Goal: Information Seeking & Learning: Learn about a topic

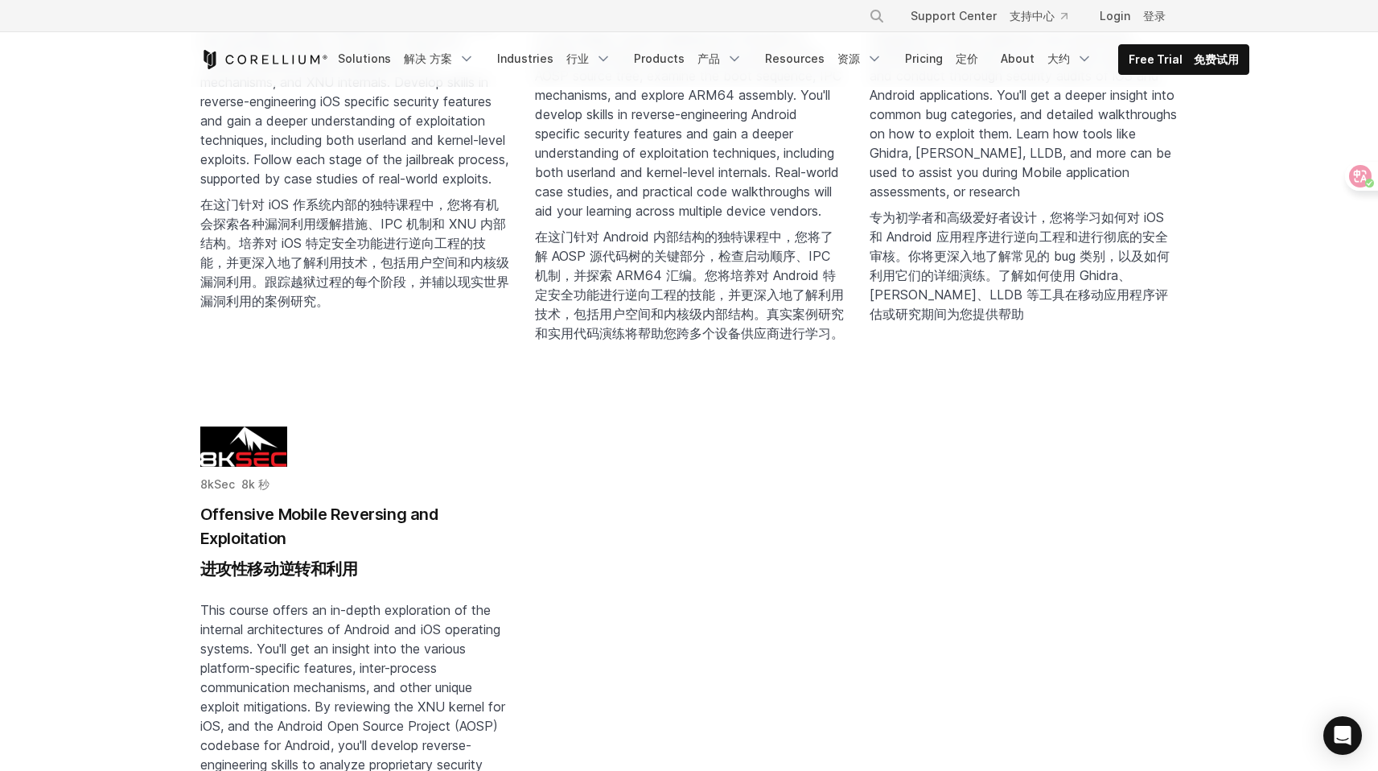
scroll to position [588, 0]
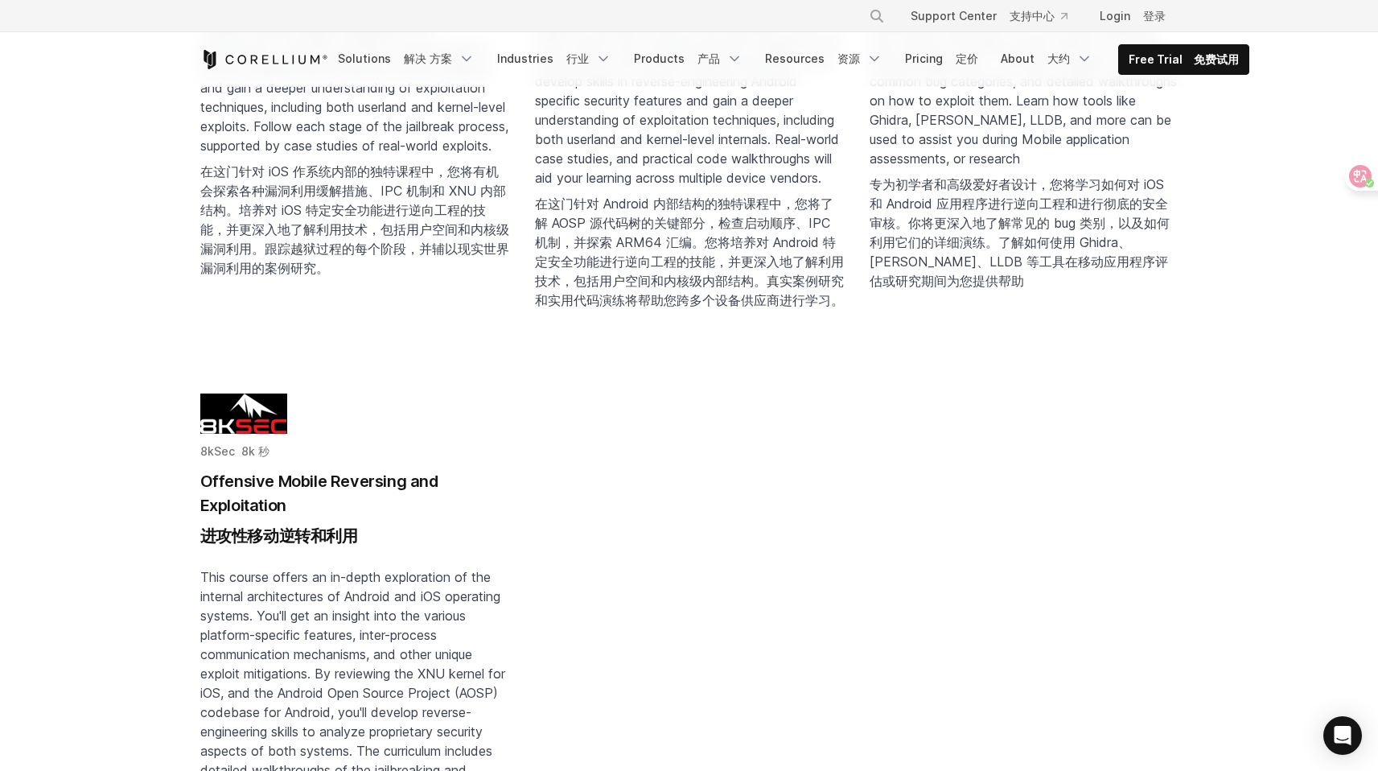
click at [256, 417] on img "Blog post summary: Offensive Mobile Reversing and Exploitation" at bounding box center [243, 413] width 87 height 40
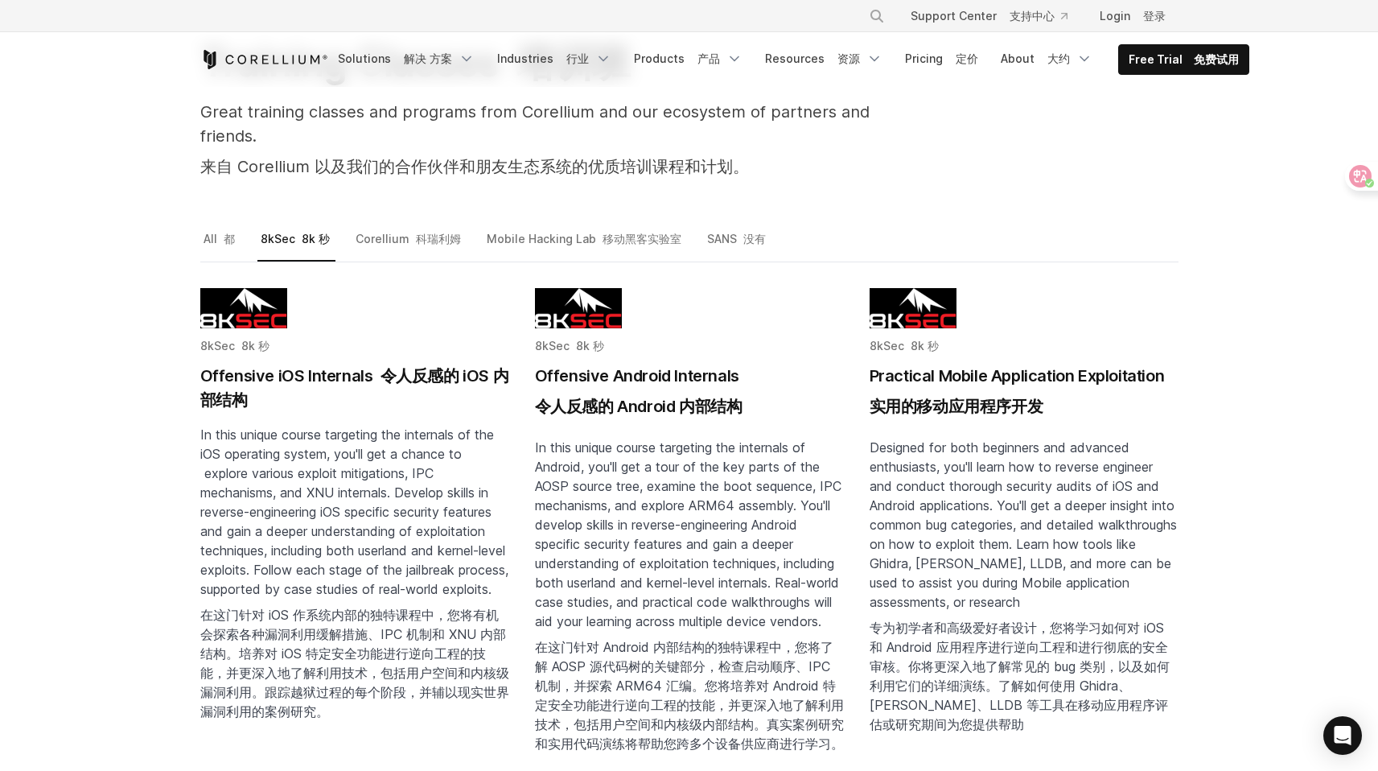
scroll to position [0, 0]
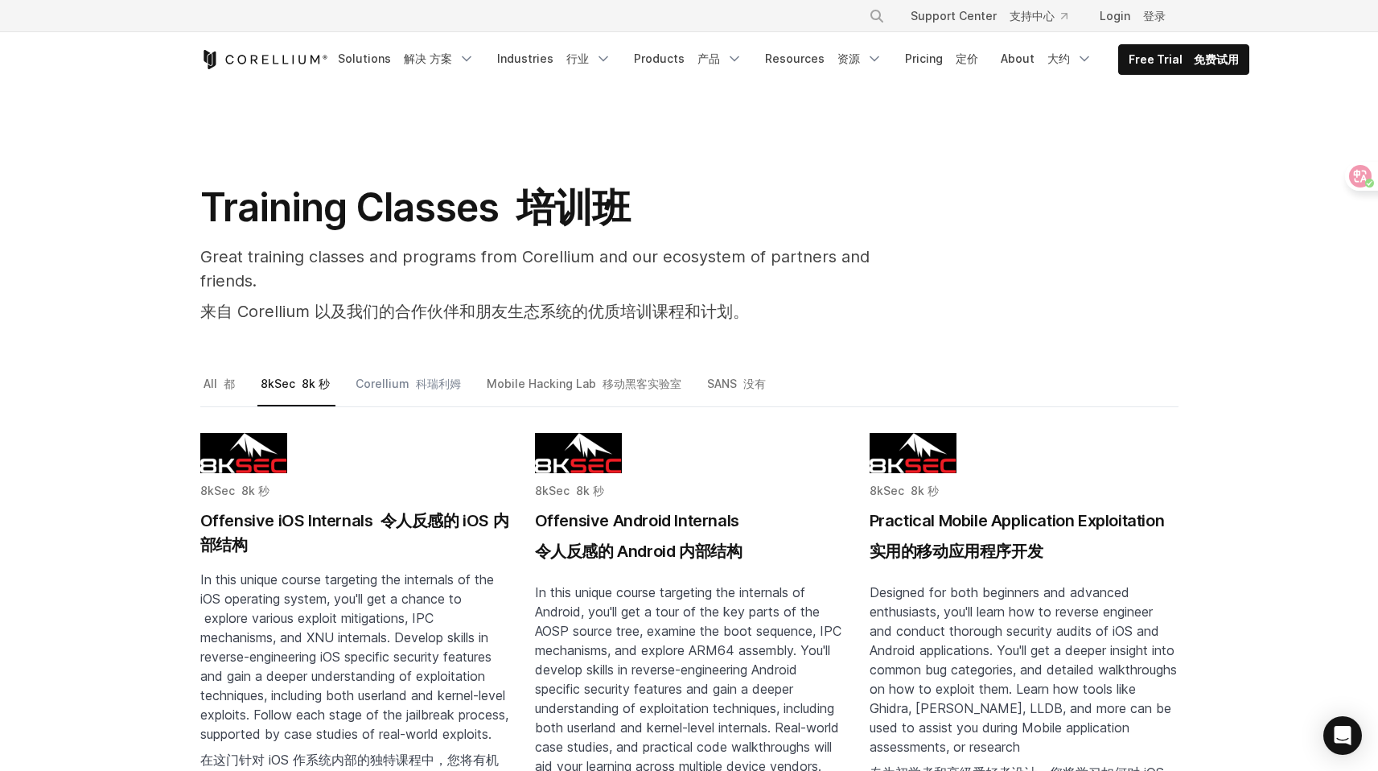
click at [391, 373] on link "Corellium 科瑞利姆" at bounding box center [409, 390] width 114 height 34
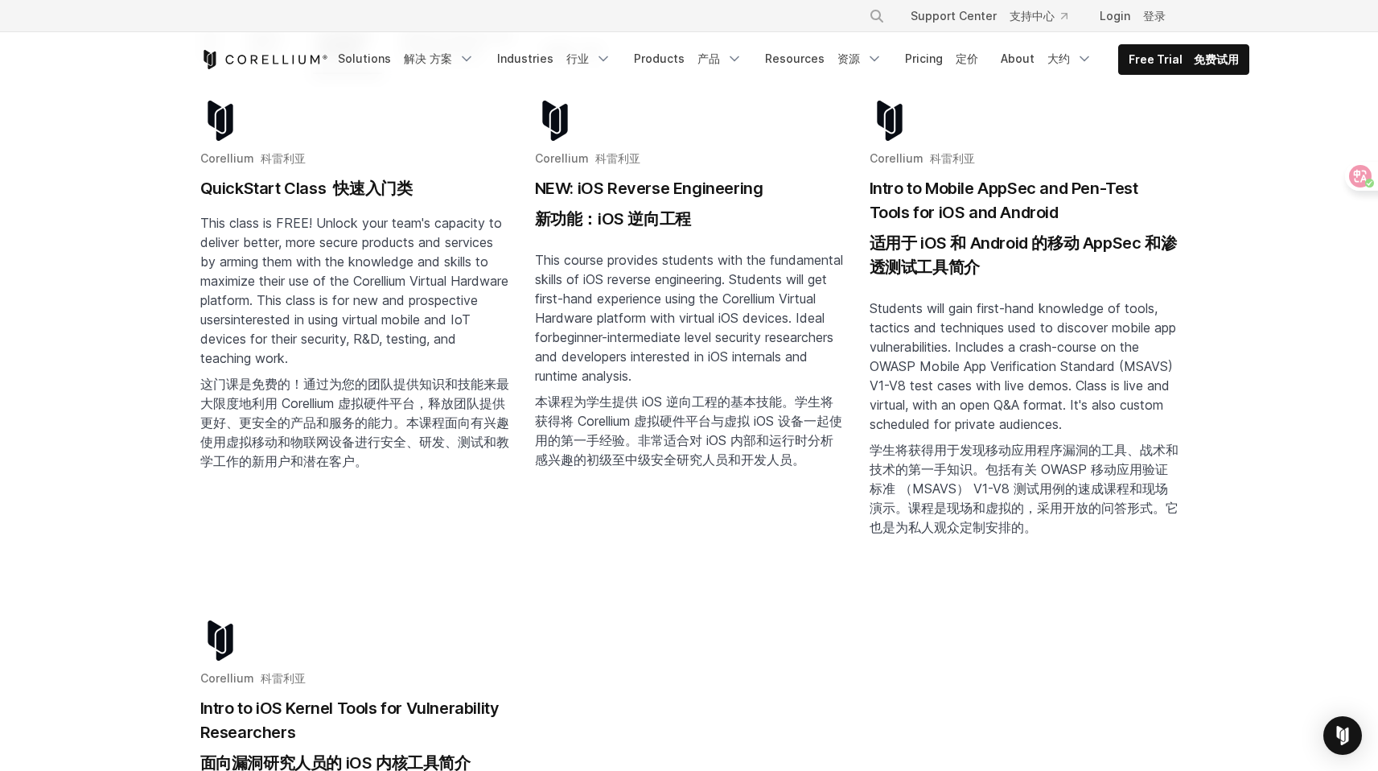
scroll to position [234, 0]
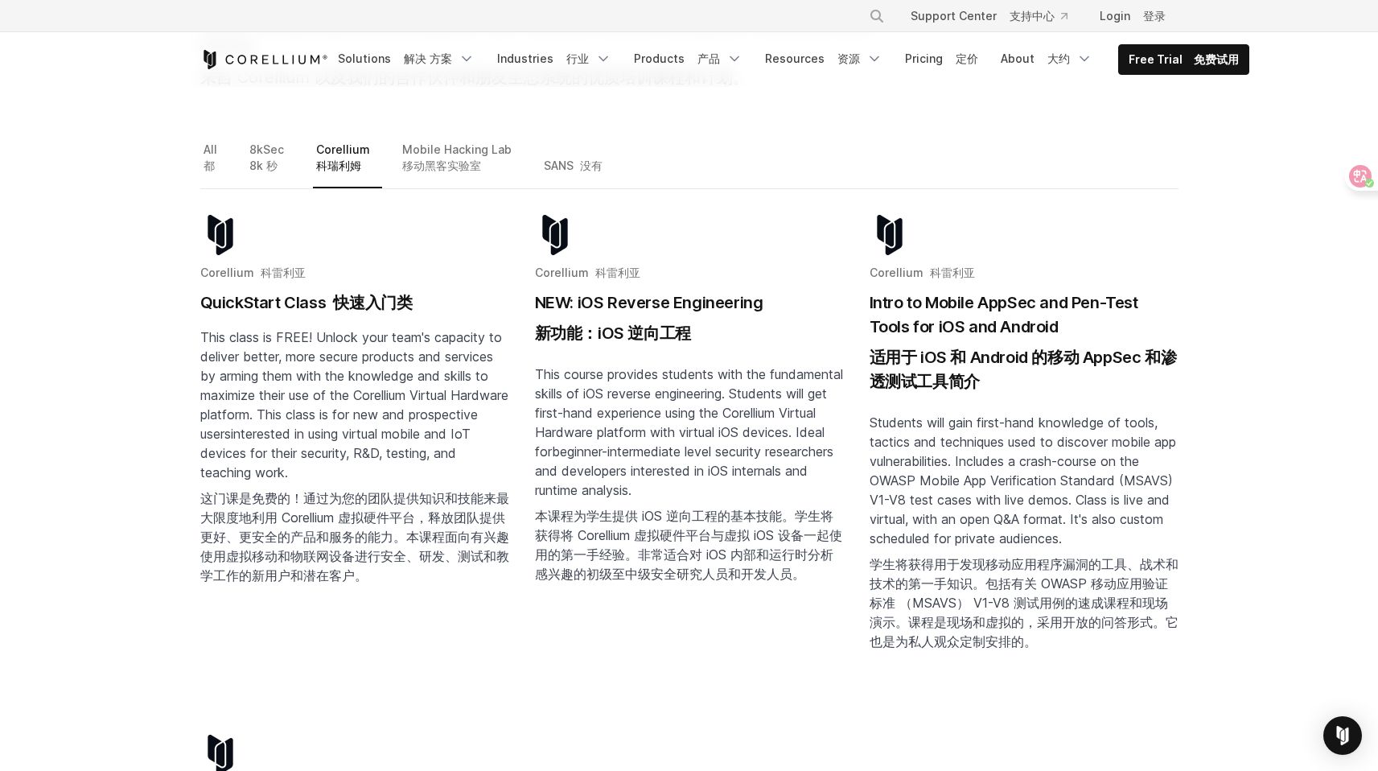
click at [606, 294] on h2 "NEW: iOS Reverse Engineering 新功能：iOS 逆向工程" at bounding box center [689, 320] width 309 height 61
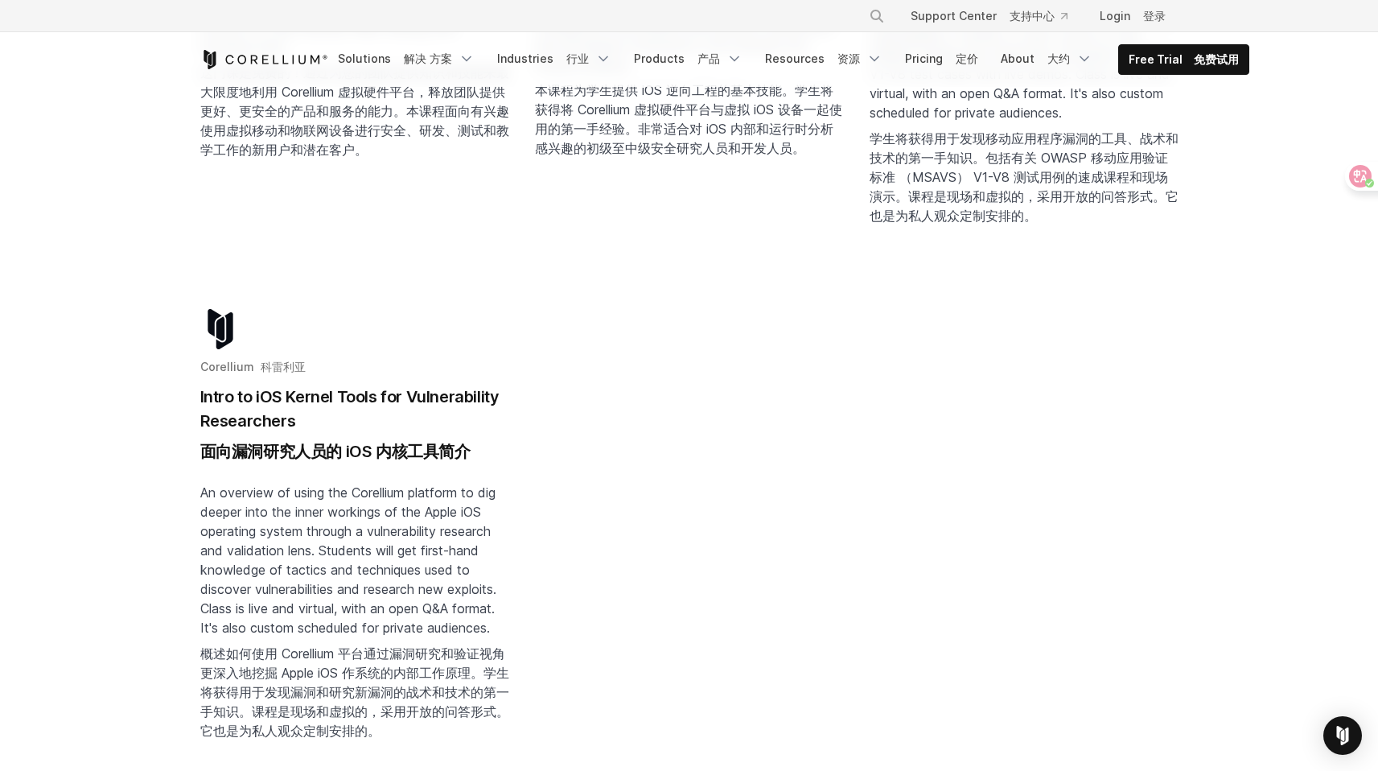
scroll to position [661, 0]
click at [348, 440] on font "面向漏洞研究人员的 iOS 内核工具简介" at bounding box center [335, 449] width 270 height 19
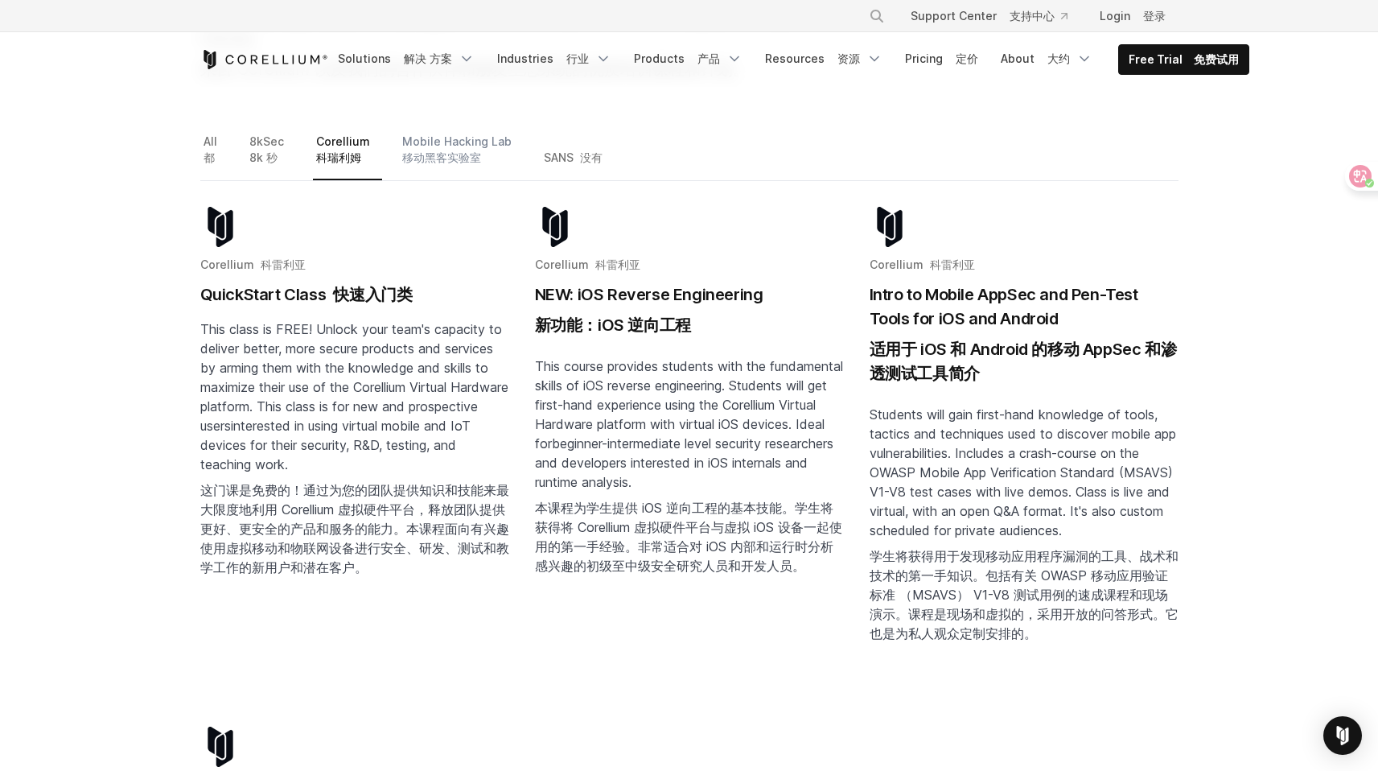
scroll to position [241, 0]
click at [424, 132] on link "Mobile Hacking Lab 移动黑客实验室" at bounding box center [461, 157] width 125 height 50
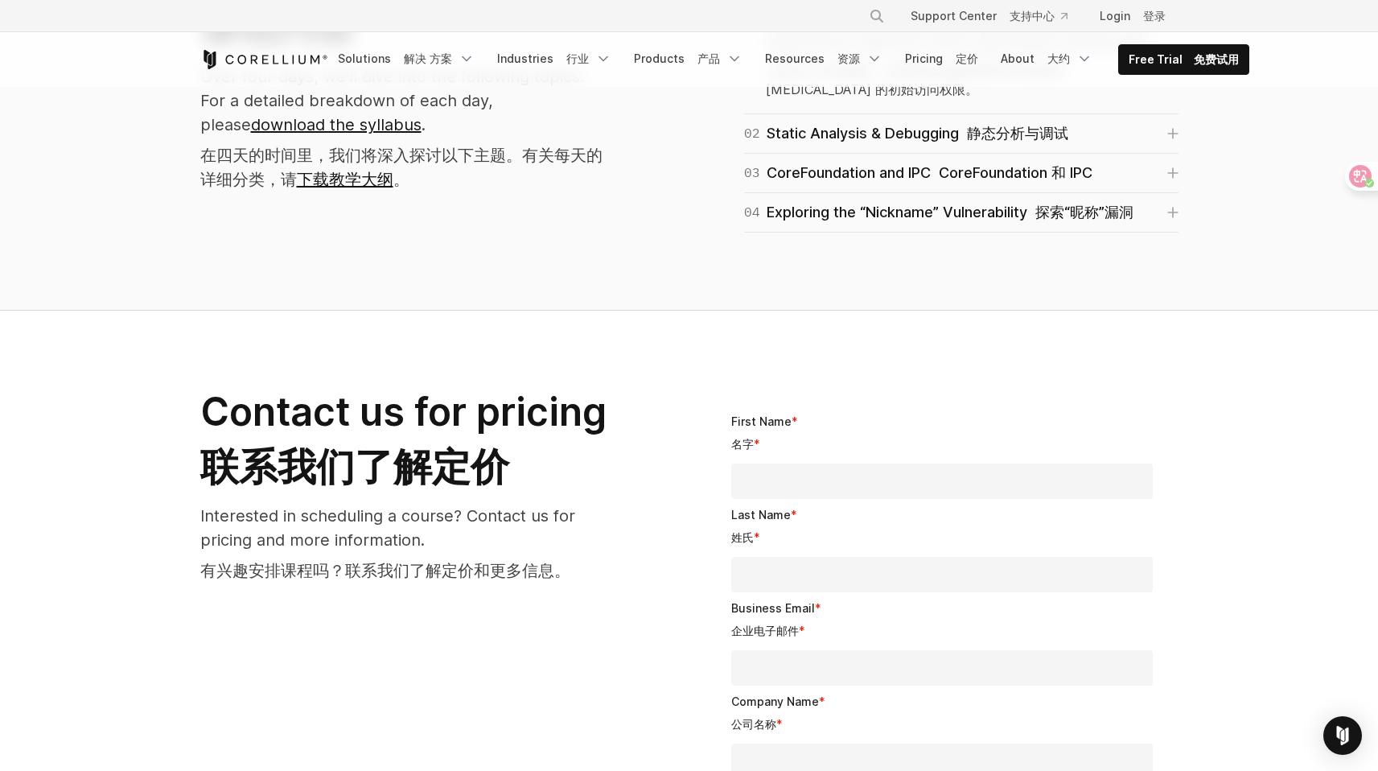
scroll to position [1473, 0]
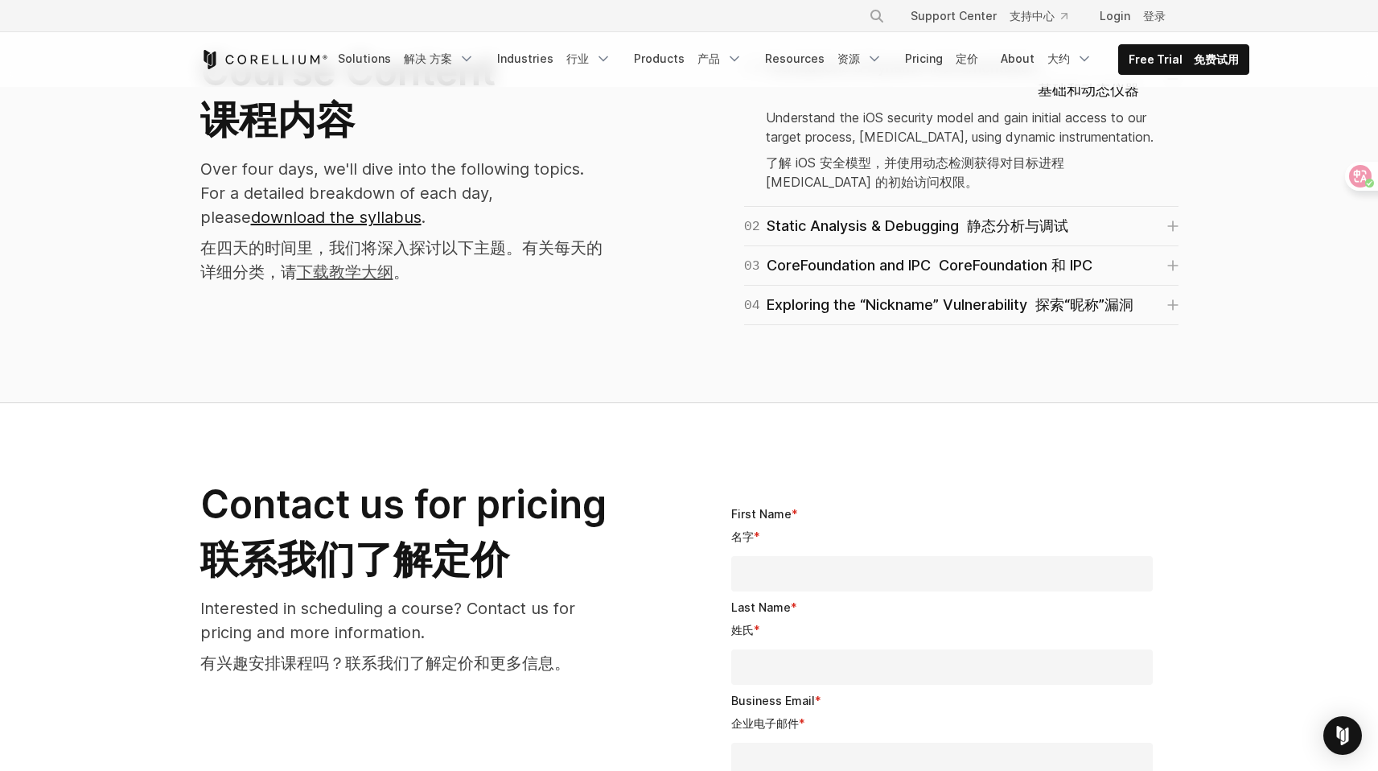
click at [350, 282] on link "下载教学大纲" at bounding box center [345, 271] width 97 height 19
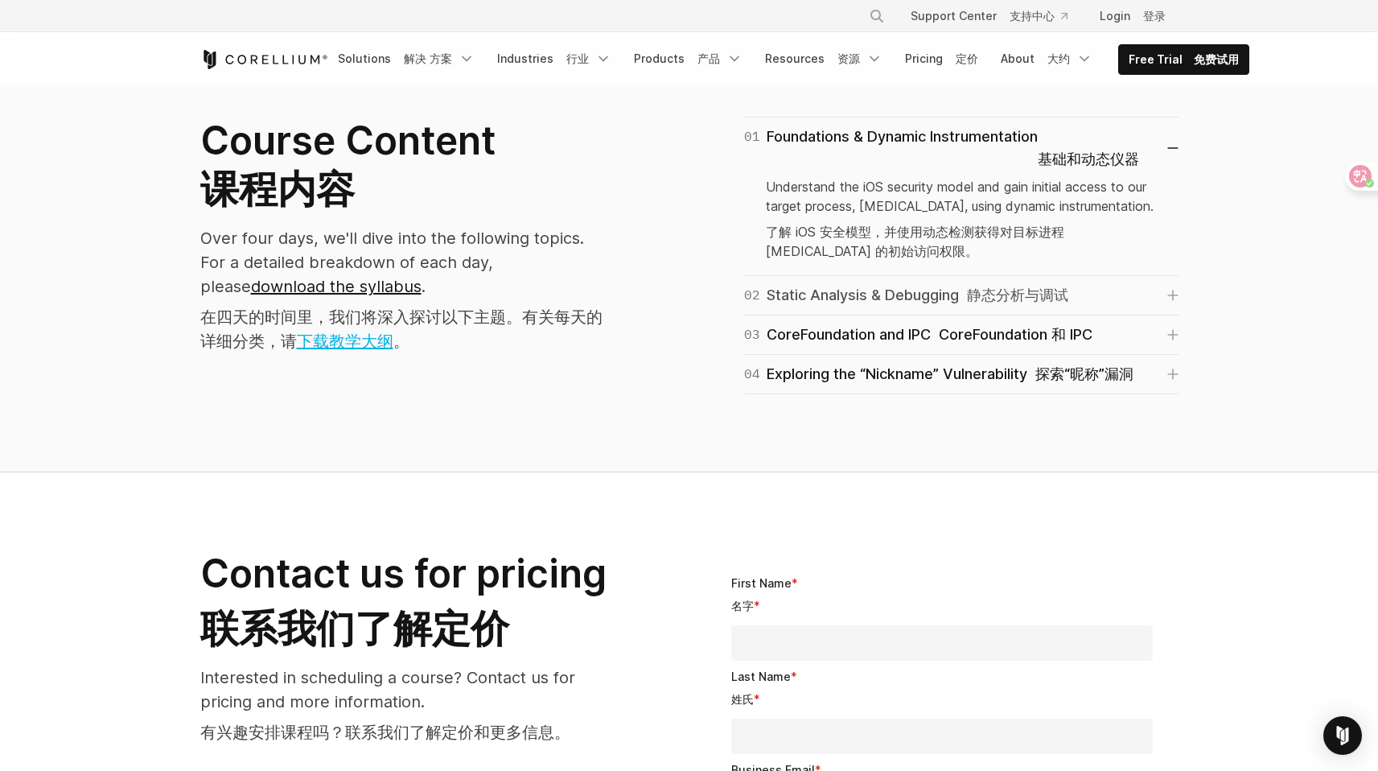
scroll to position [1339, 0]
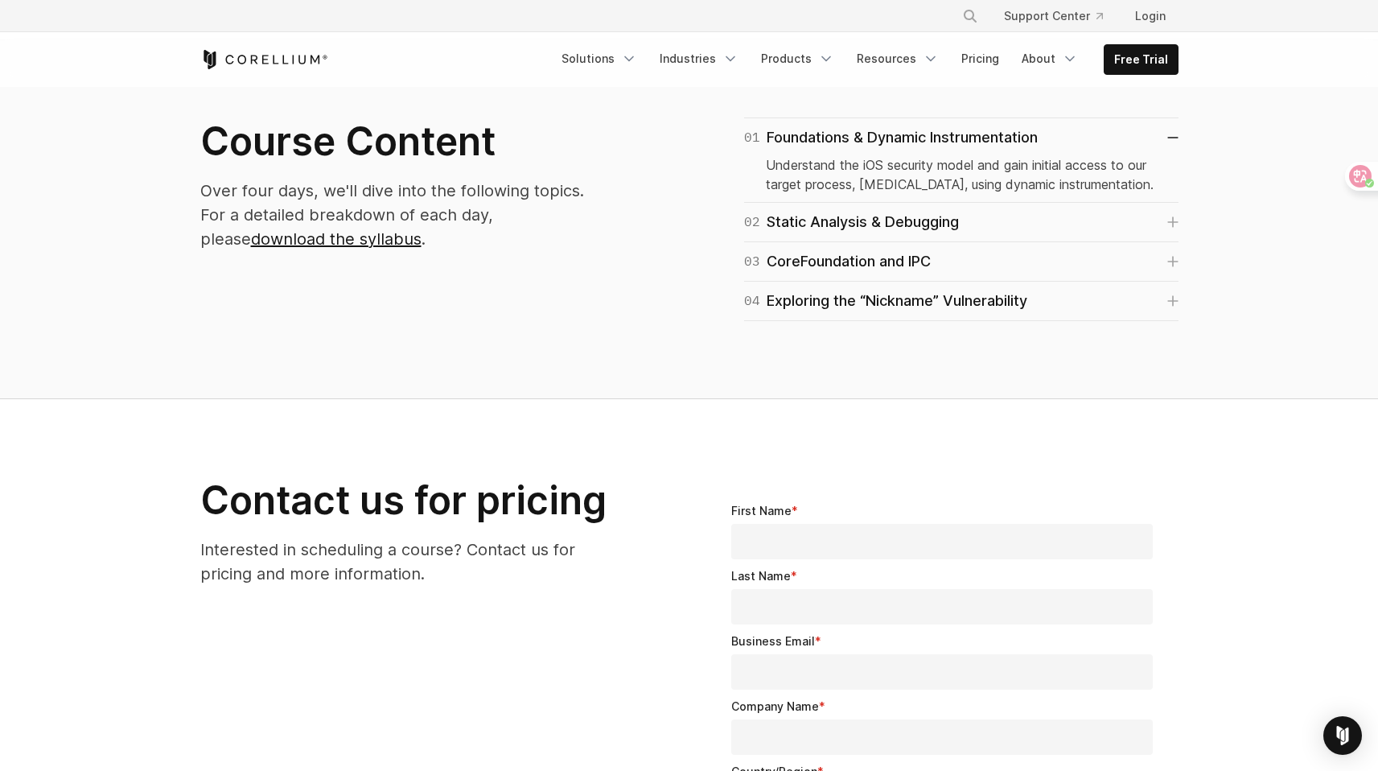
scroll to position [1046, 0]
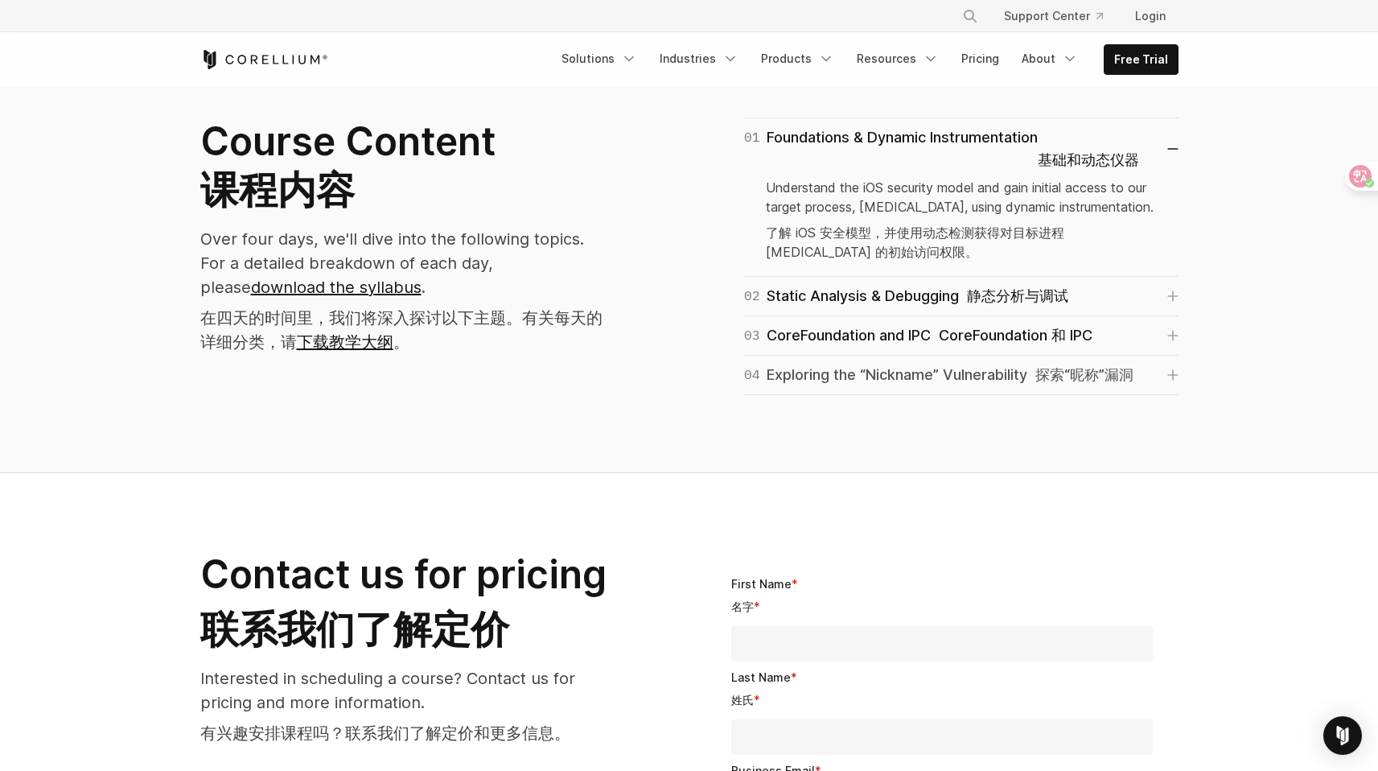
click at [1029, 380] on div "04 Exploring the “Nickname” Vulnerability 探索“昵称”漏洞" at bounding box center [938, 375] width 389 height 23
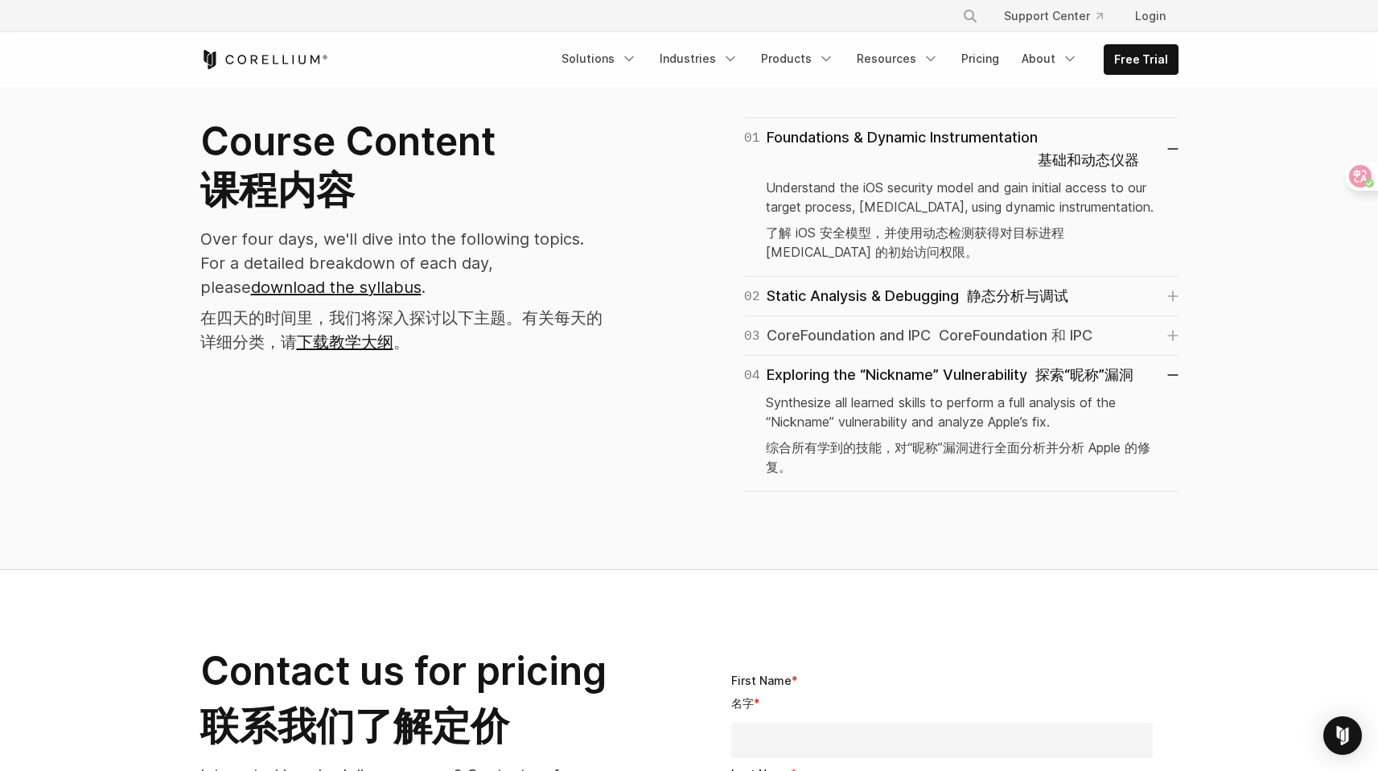
click at [1056, 327] on font "CoreFoundation 和 IPC" at bounding box center [1016, 335] width 154 height 17
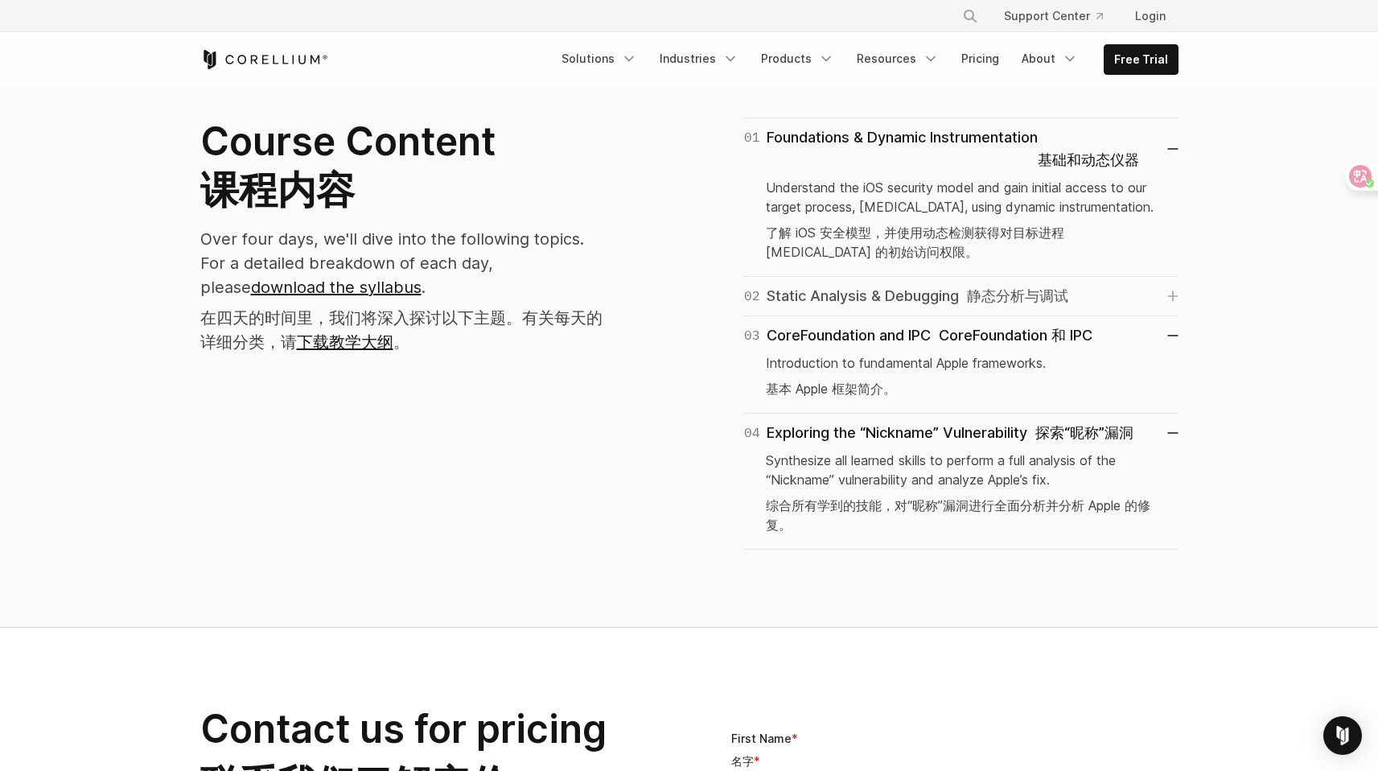
click at [1066, 290] on font "静态分析与调试" at bounding box center [1017, 295] width 101 height 17
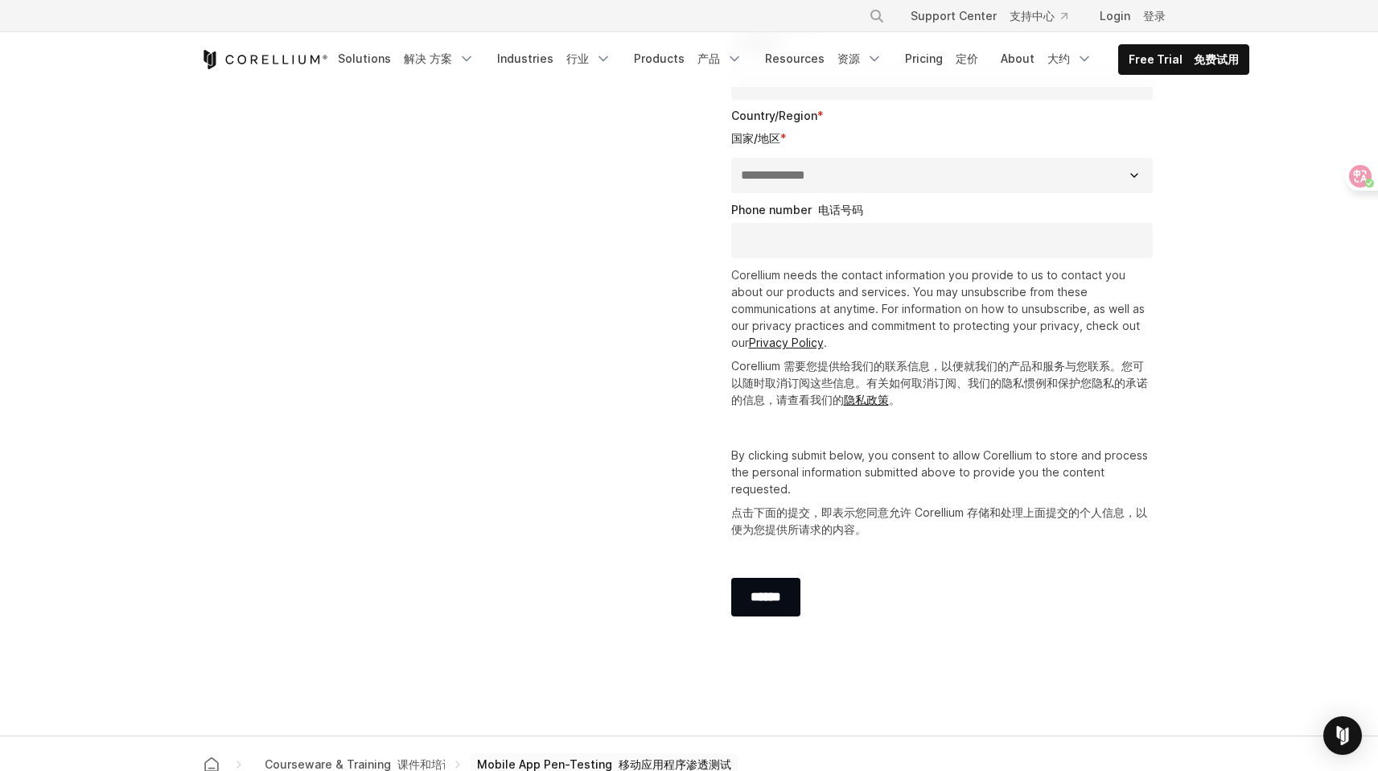
scroll to position [2009, 0]
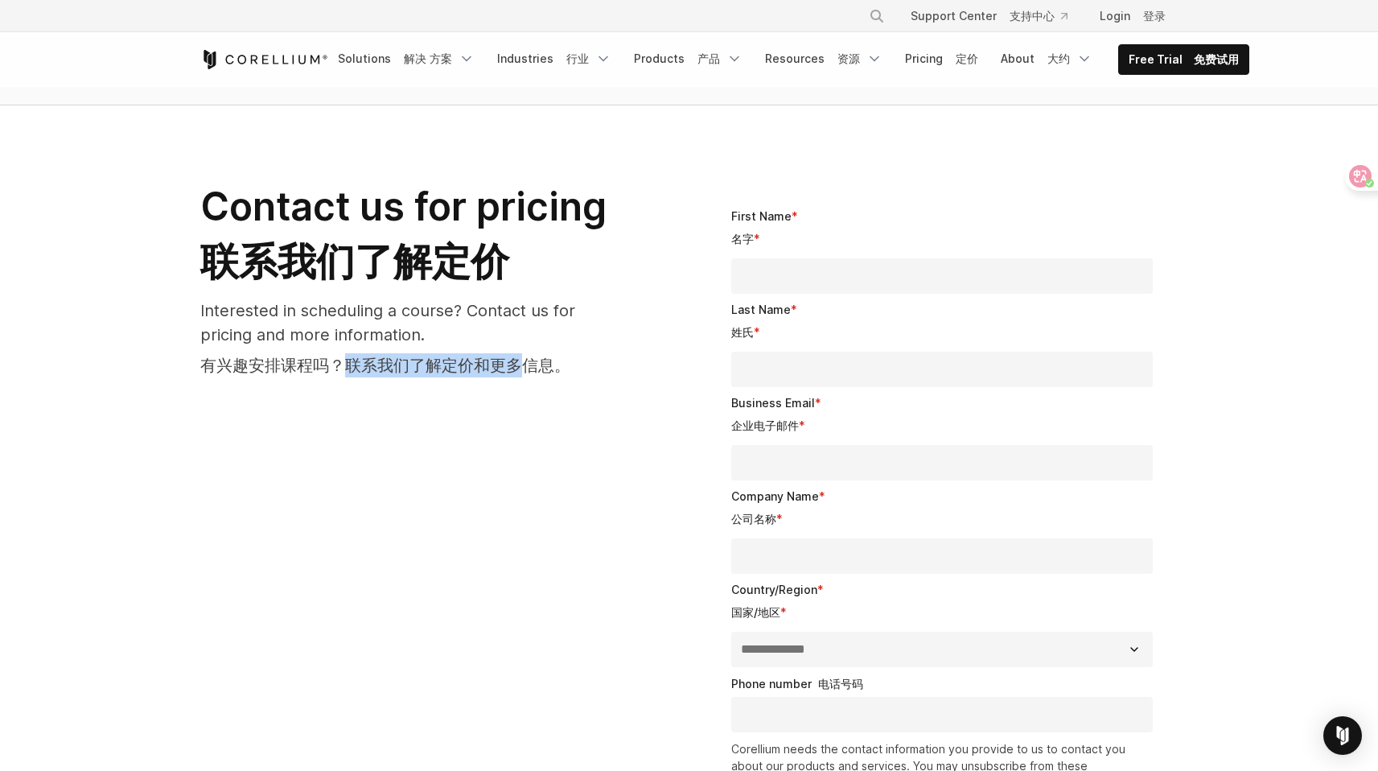
drag, startPoint x: 352, startPoint y: 381, endPoint x: 533, endPoint y: 385, distance: 181.9
click at [533, 375] on font "有兴趣安排课程吗？联系我们了解定价和更多信息。" at bounding box center [385, 365] width 370 height 19
click at [557, 375] on font "有兴趣安排课程吗？联系我们了解定价和更多信息。" at bounding box center [385, 365] width 370 height 19
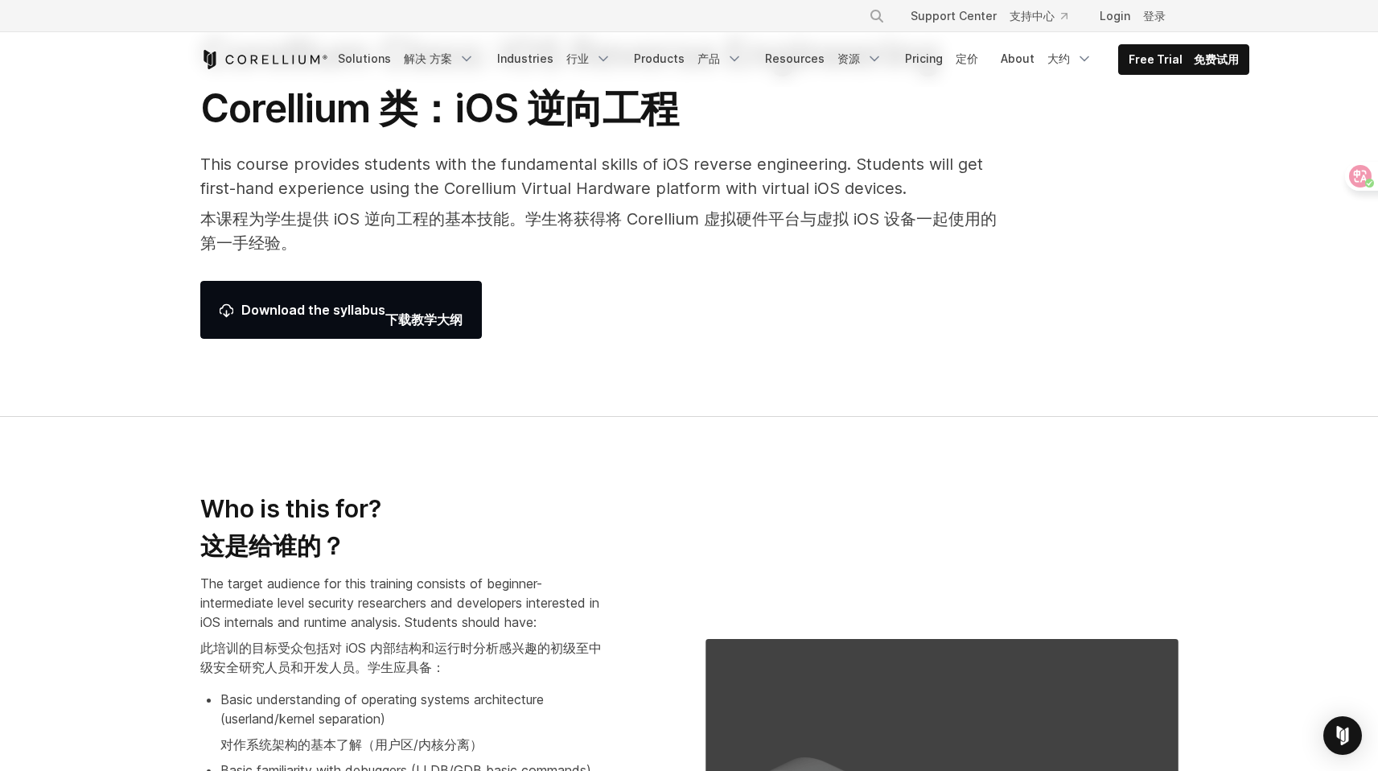
scroll to position [0, 0]
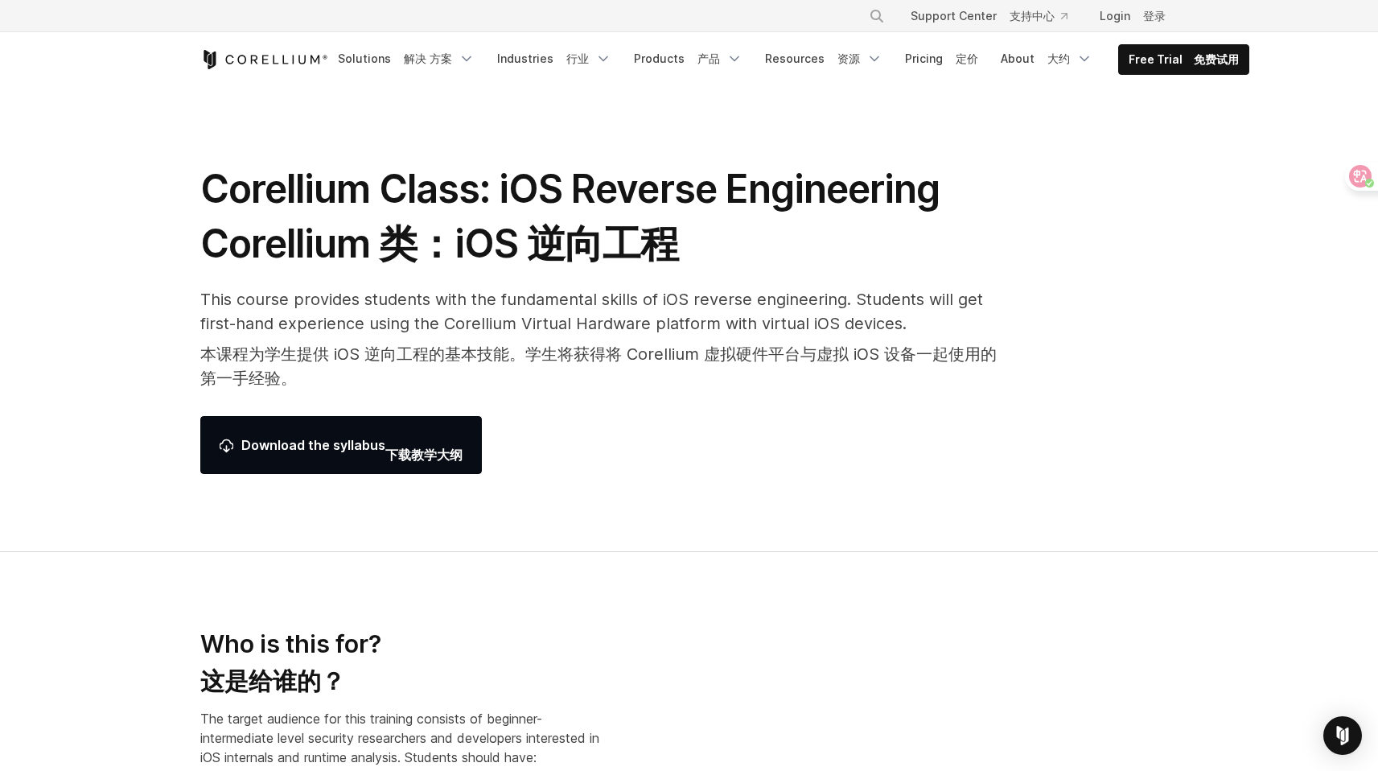
drag, startPoint x: 851, startPoint y: 224, endPoint x: 838, endPoint y: 221, distance: 13.1
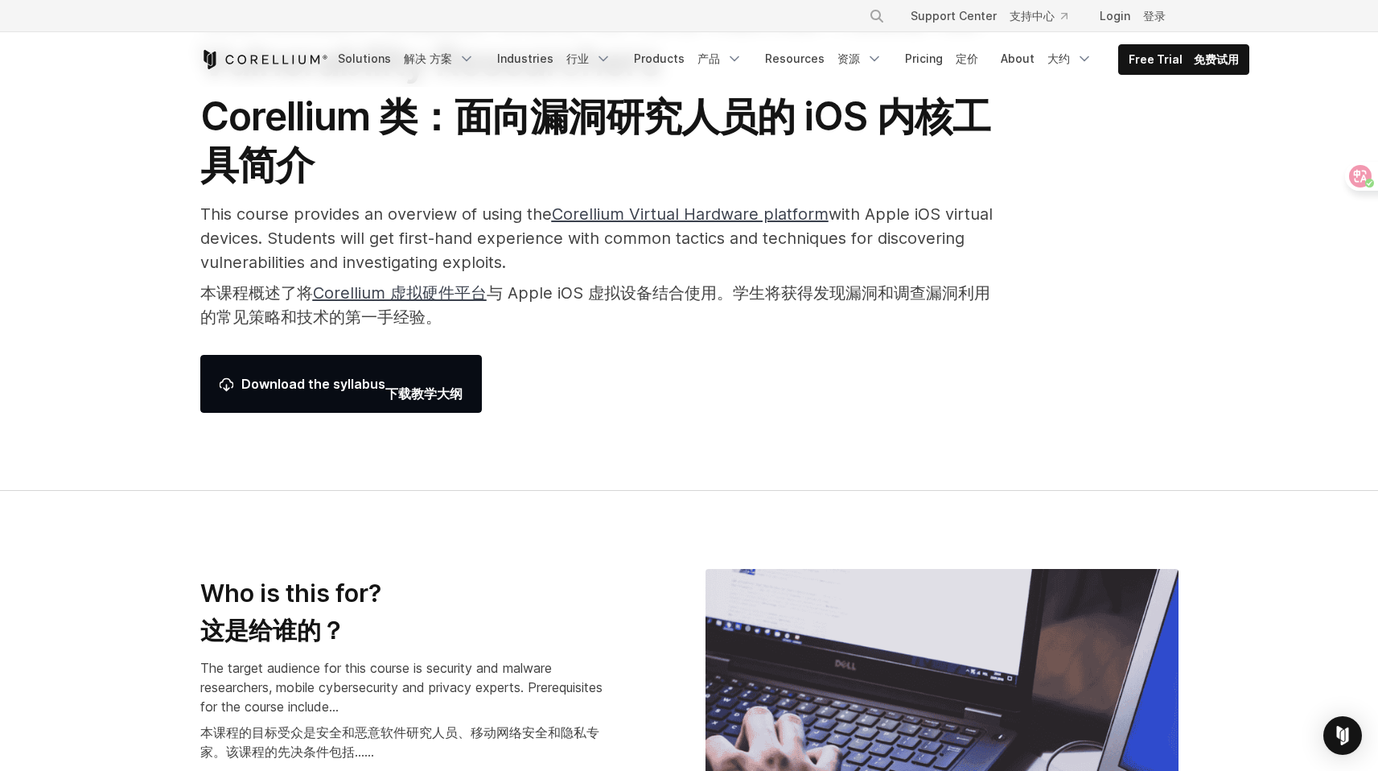
scroll to position [598, 0]
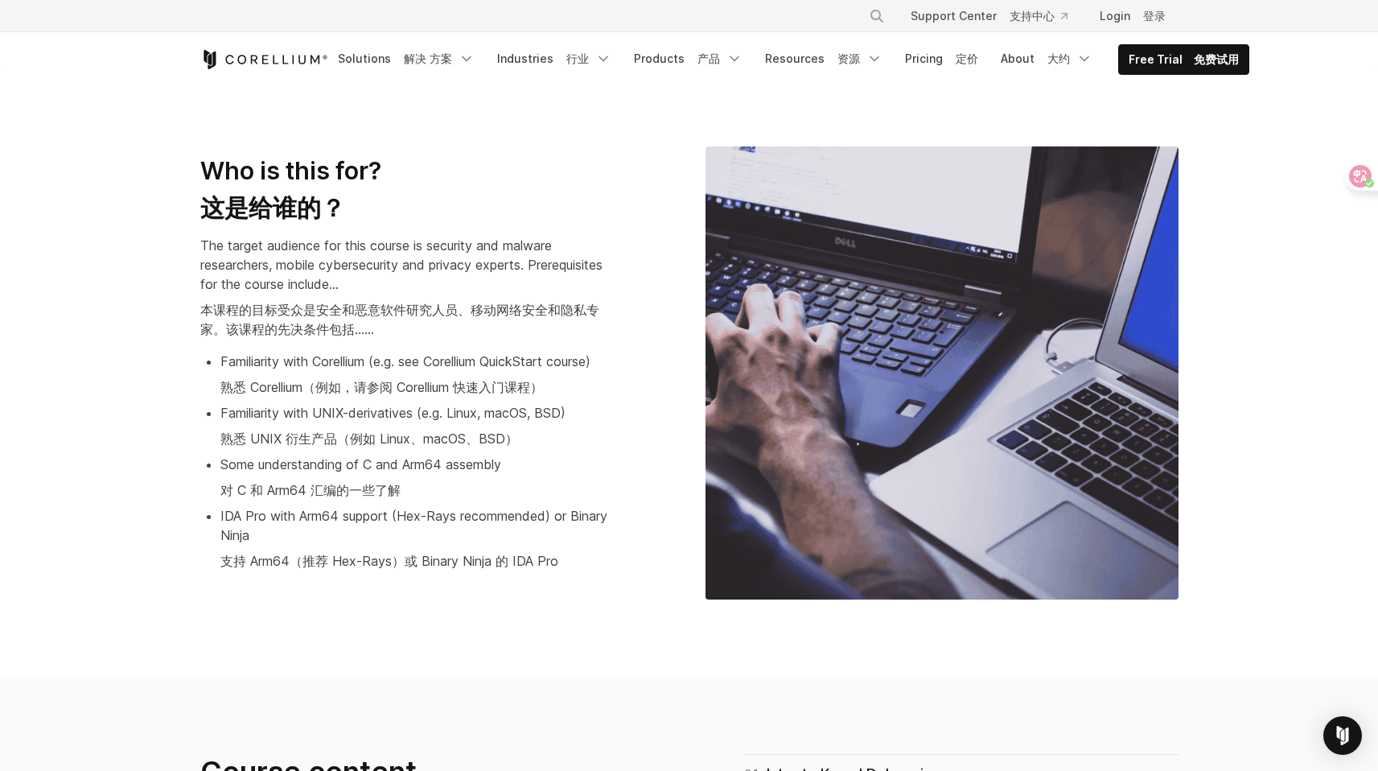
drag, startPoint x: 421, startPoint y: 387, endPoint x: 448, endPoint y: 389, distance: 27.4
click at [421, 387] on font "熟悉 Corellium（例如，请参阅 Corellium 快速入门课程）" at bounding box center [381, 387] width 323 height 16
click at [435, 385] on font "熟悉 Corellium（例如，请参阅 Corellium 快速入门课程）" at bounding box center [381, 387] width 323 height 16
click at [544, 559] on font "支持 Arm64（推荐 Hex-Rays）或 Binary Ninja 的 IDA Pro" at bounding box center [389, 561] width 338 height 16
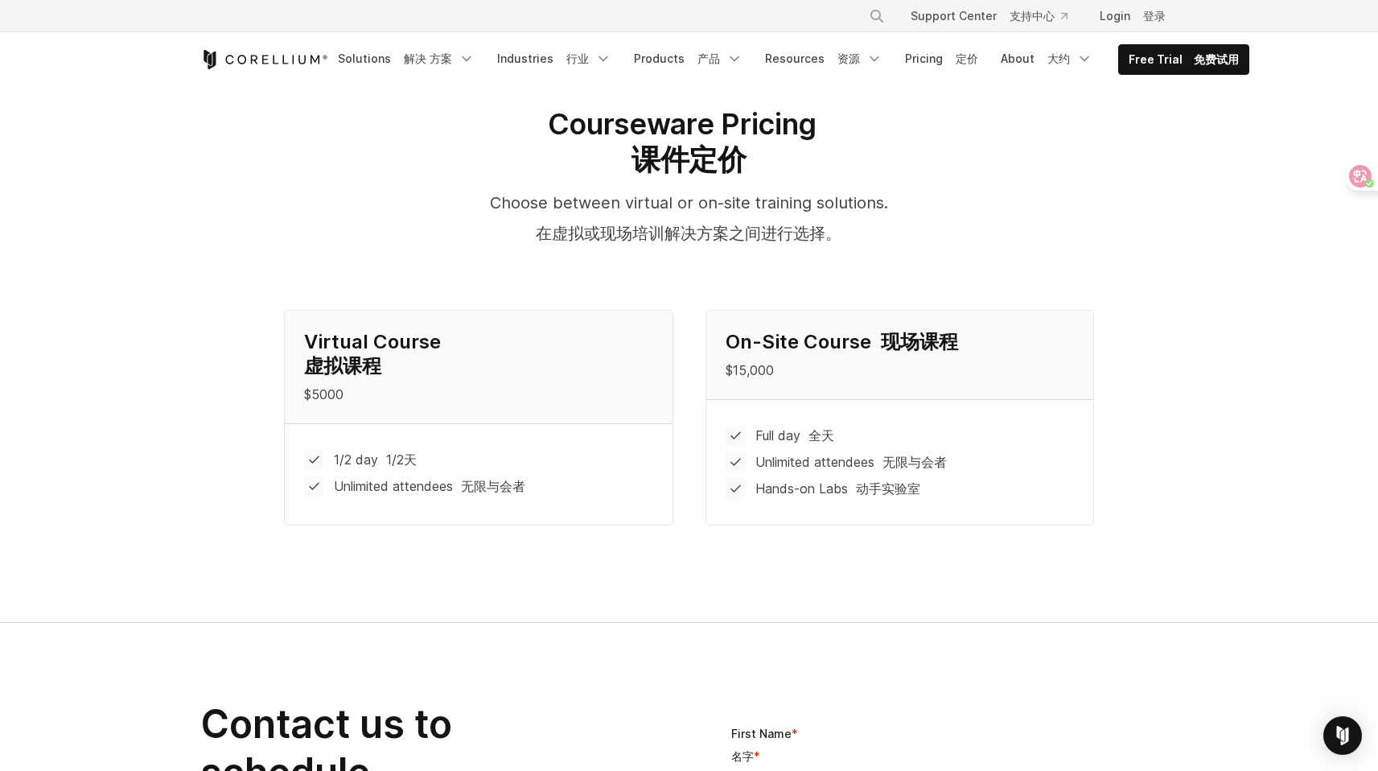
scroll to position [1907, 0]
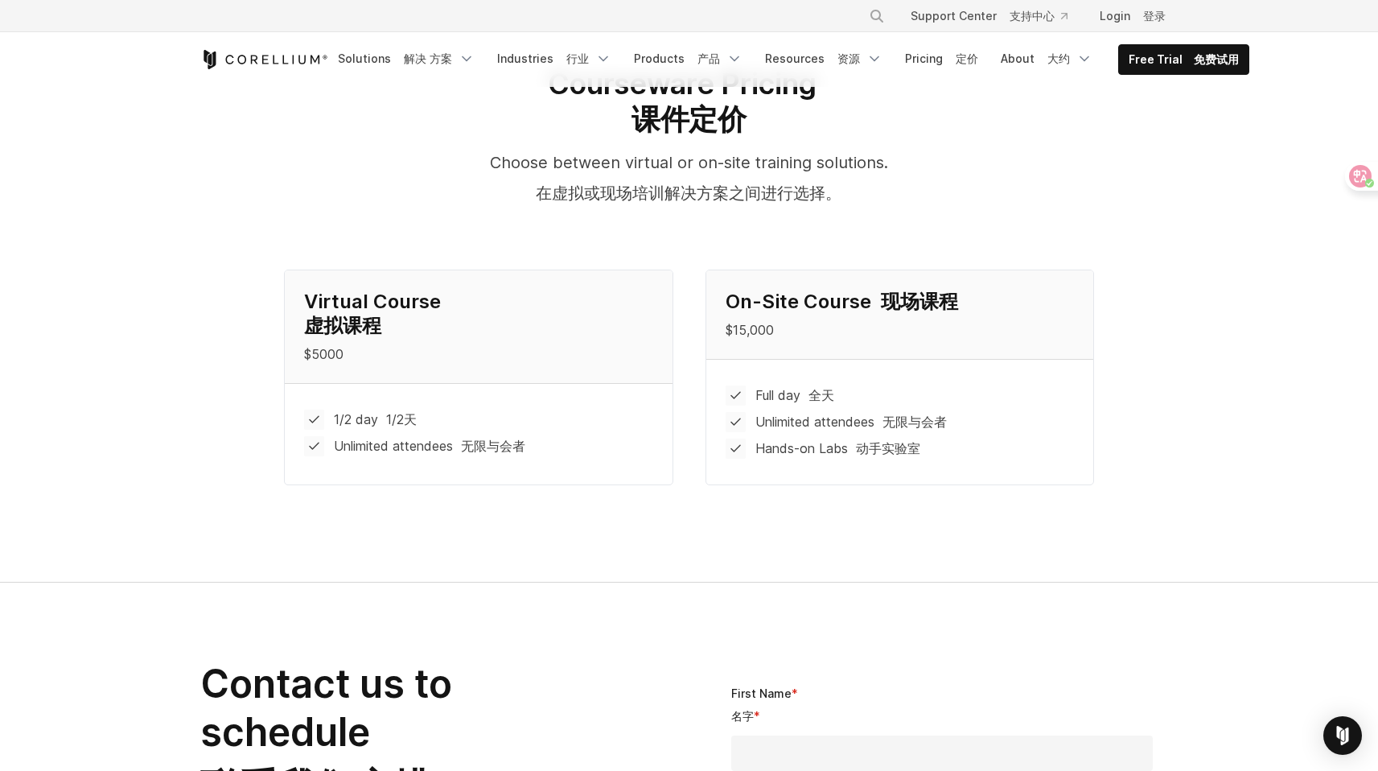
click at [397, 419] on font "1/2天" at bounding box center [401, 419] width 31 height 16
drag, startPoint x: 459, startPoint y: 448, endPoint x: 499, endPoint y: 447, distance: 39.4
click at [459, 448] on font at bounding box center [457, 446] width 8 height 16
drag, startPoint x: 508, startPoint y: 446, endPoint x: 538, endPoint y: 445, distance: 30.6
click at [508, 446] on font "无限与会者" at bounding box center [493, 446] width 64 height 16
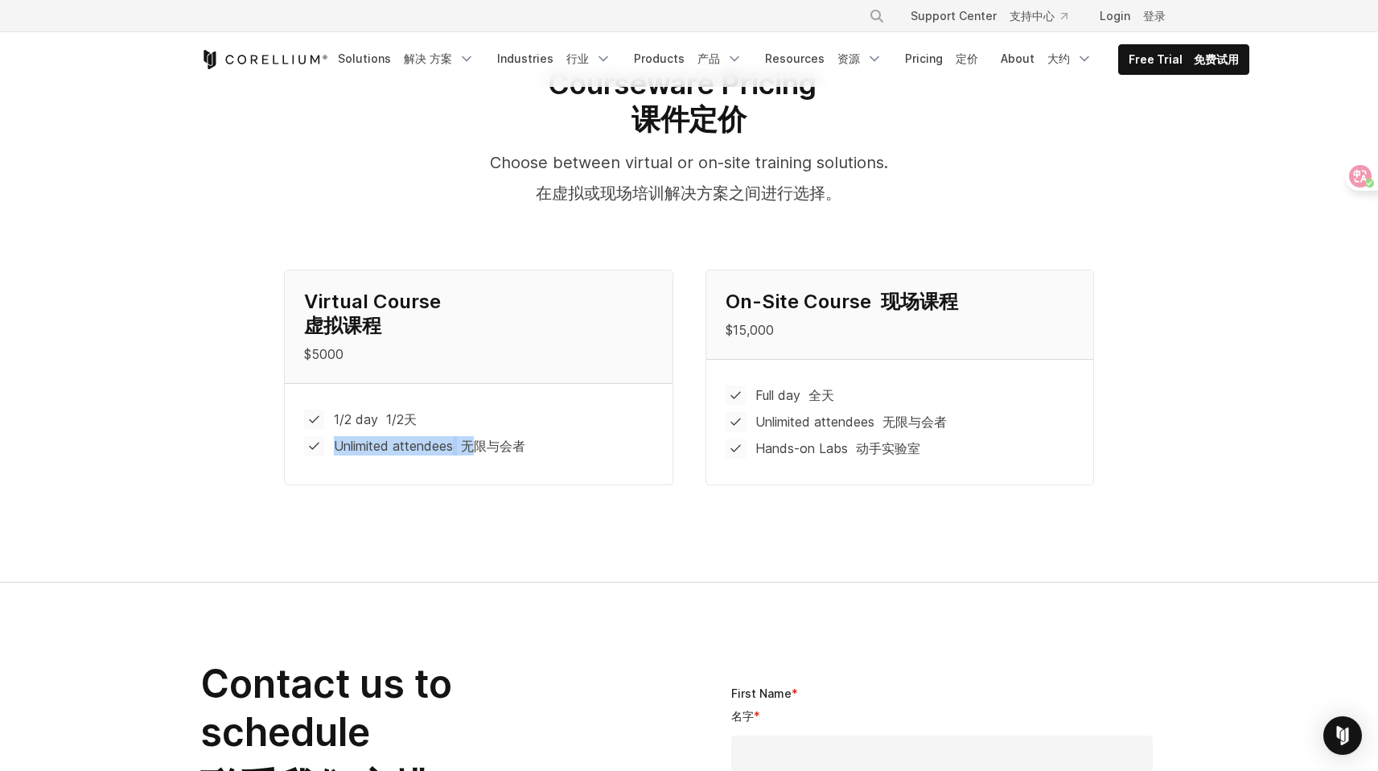
drag, startPoint x: 532, startPoint y: 451, endPoint x: 476, endPoint y: 450, distance: 55.5
click at [476, 450] on li "Unlimited attendees 无限与会者" at bounding box center [478, 446] width 348 height 20
click at [536, 444] on li "Unlimited attendees 无限与会者" at bounding box center [478, 446] width 348 height 20
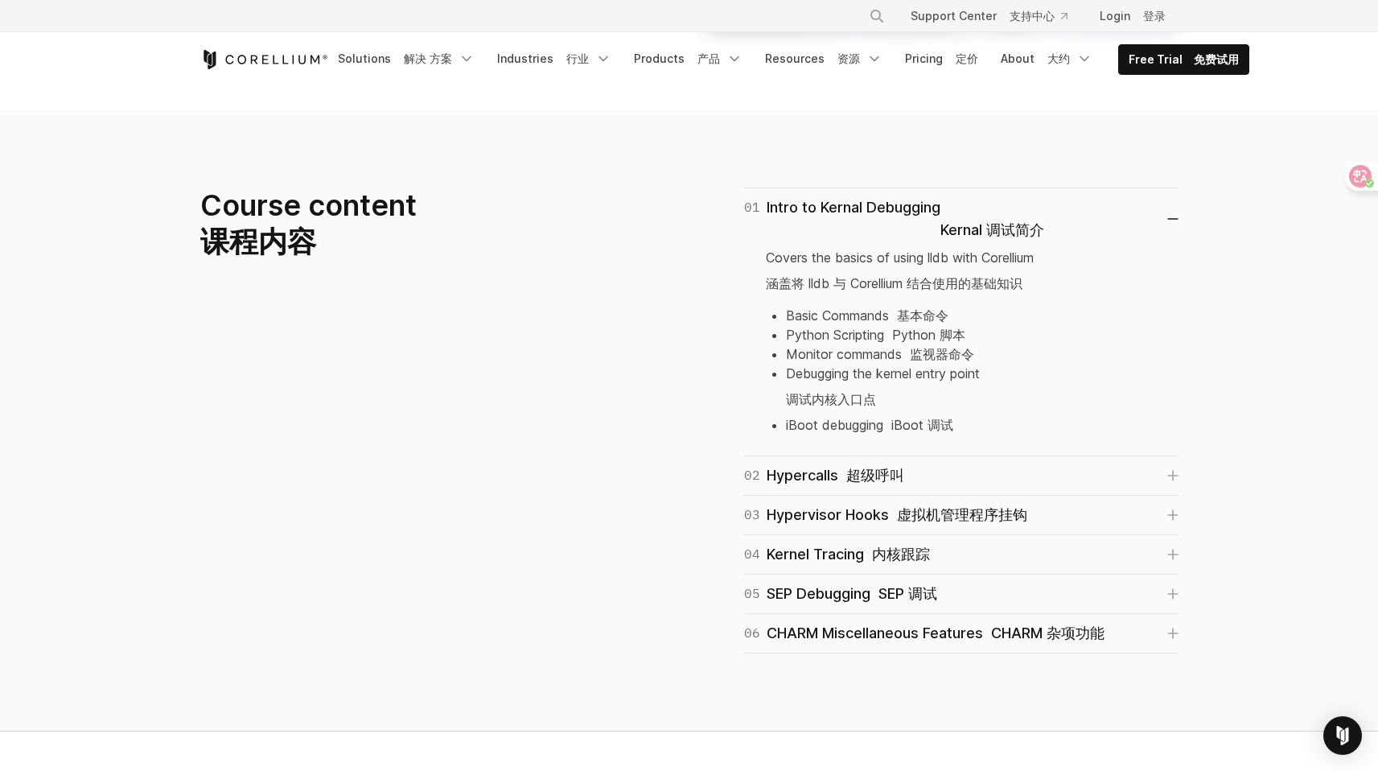
scroll to position [1165, 0]
drag, startPoint x: 795, startPoint y: 397, endPoint x: 905, endPoint y: 397, distance: 110.2
click at [882, 397] on ul "Basic Commands 基本命令 Python Scripting Python 脚本 Monitor commands 监视器命令 Debugging…" at bounding box center [961, 369] width 391 height 129
drag, startPoint x: 911, startPoint y: 396, endPoint x: 911, endPoint y: 407, distance: 11.3
click at [912, 396] on li "Debugging the kernel entry point 调试内核入口点" at bounding box center [971, 388] width 371 height 51
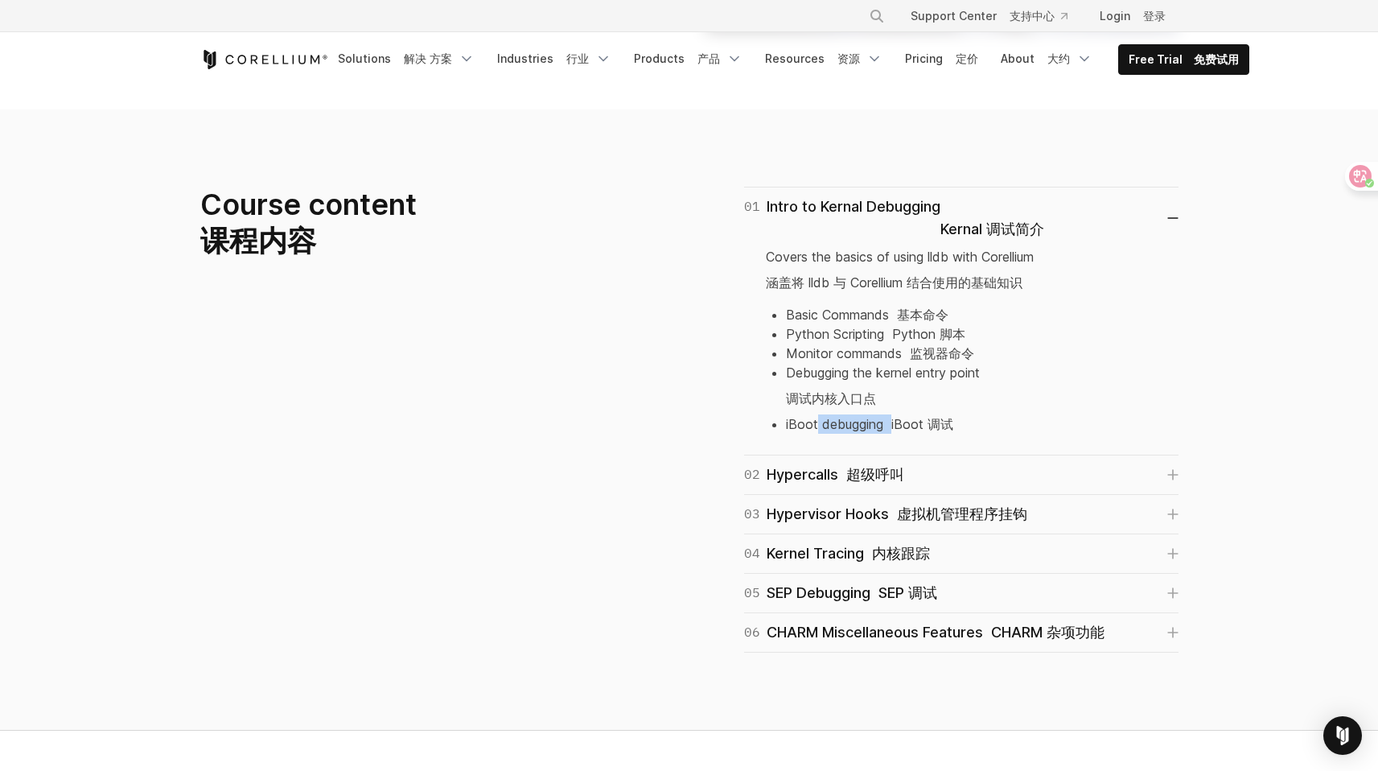
drag, startPoint x: 820, startPoint y: 424, endPoint x: 920, endPoint y: 420, distance: 100.6
click at [897, 424] on li "iBoot debugging iBoot 调试" at bounding box center [971, 423] width 371 height 19
click at [923, 420] on font "iBoot 调试" at bounding box center [922, 424] width 62 height 16
click at [984, 418] on li "iBoot debugging iBoot 调试" at bounding box center [971, 423] width 371 height 19
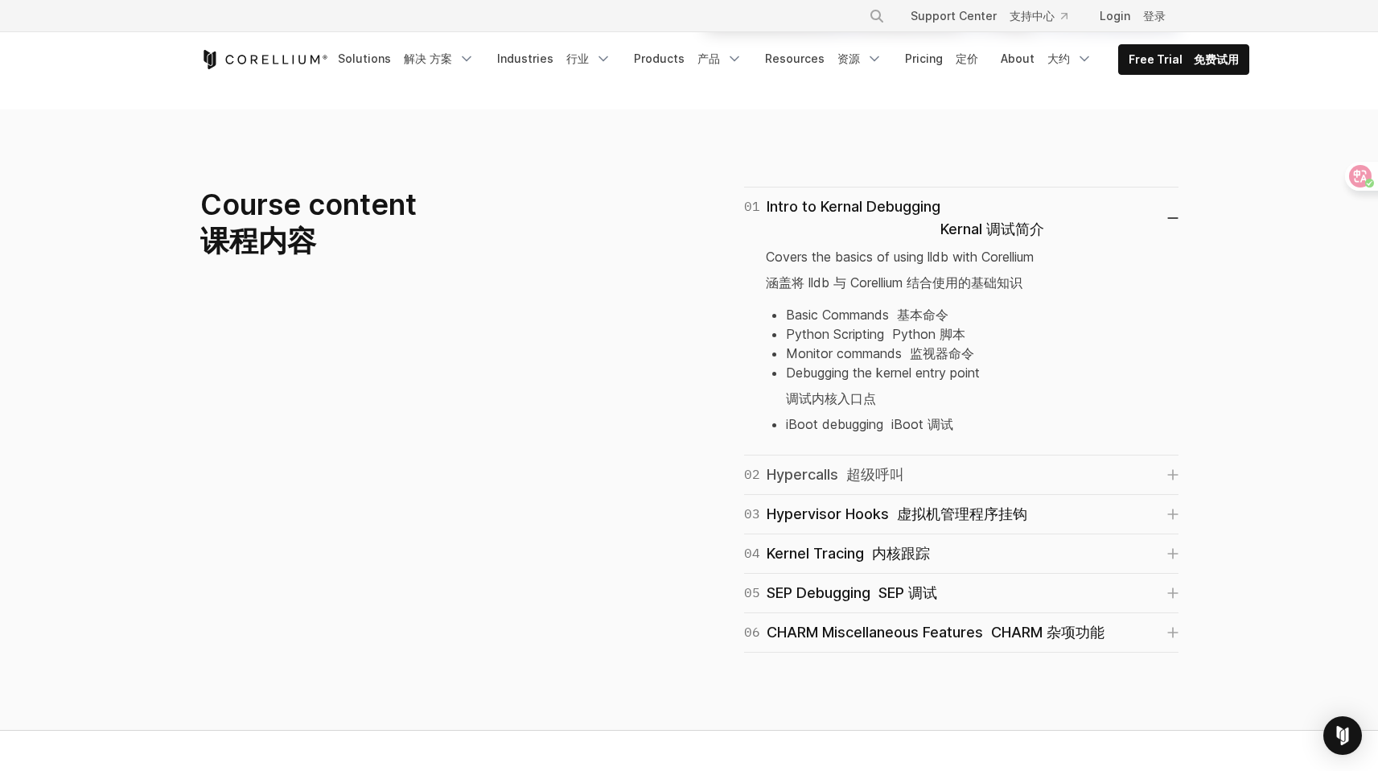
click at [924, 469] on link "02 Hypercalls 超级呼叫" at bounding box center [961, 474] width 434 height 23
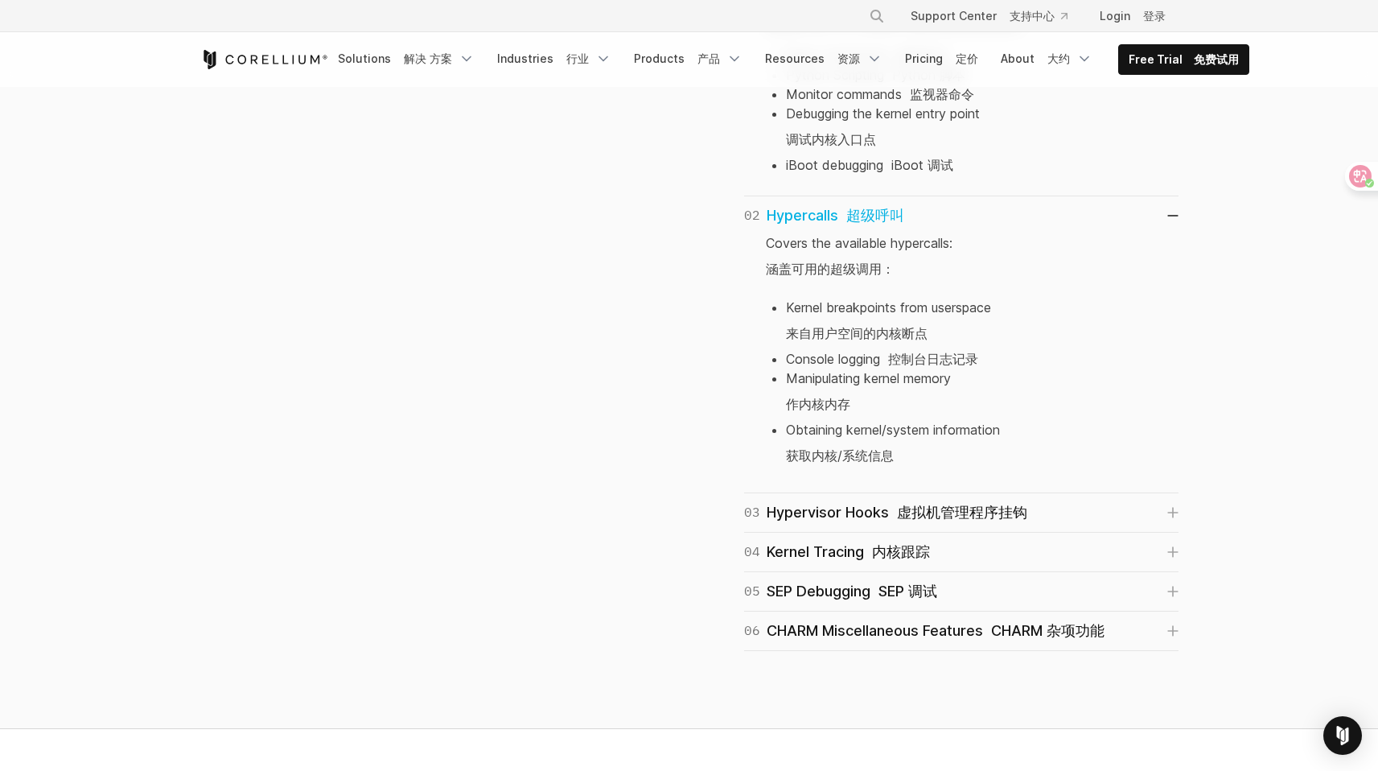
scroll to position [1452, 0]
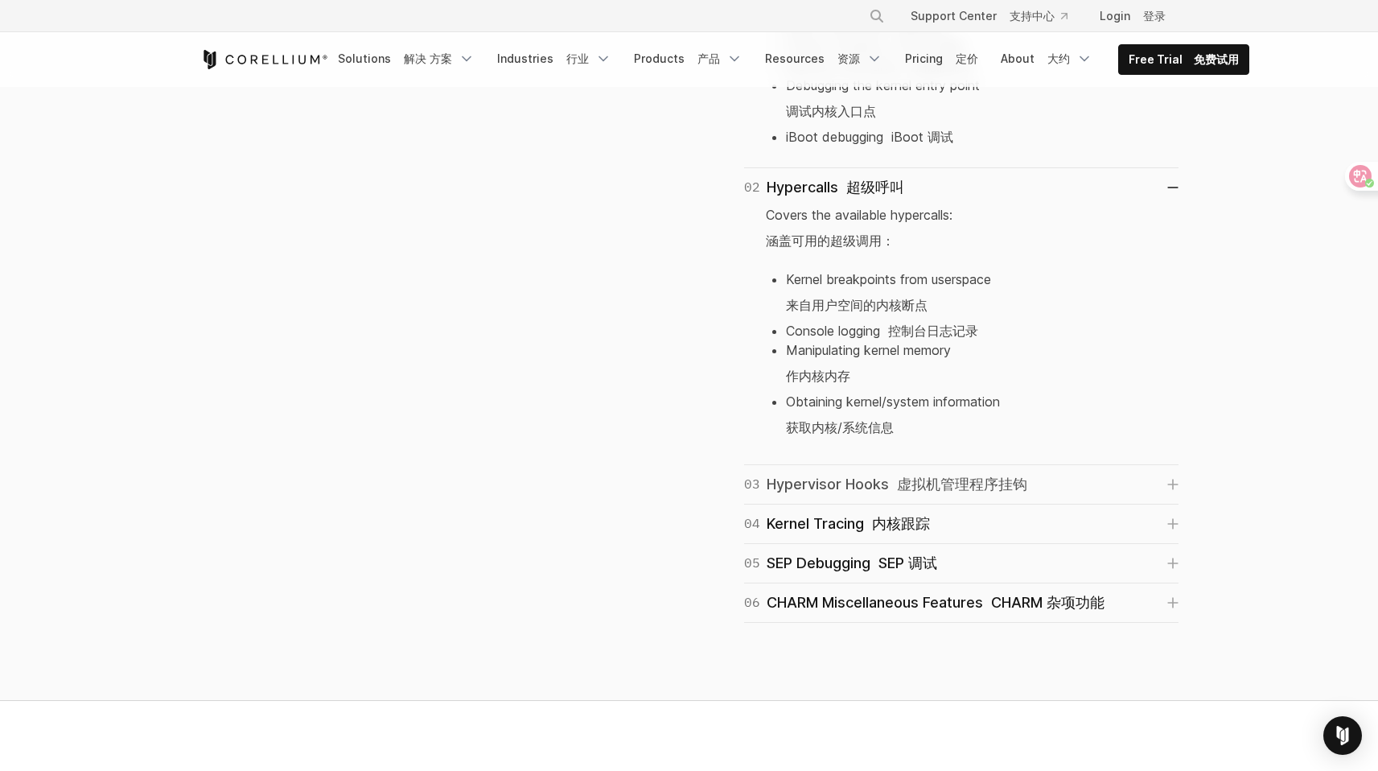
click at [956, 483] on font "虚拟机管理程序挂钩" at bounding box center [962, 483] width 130 height 17
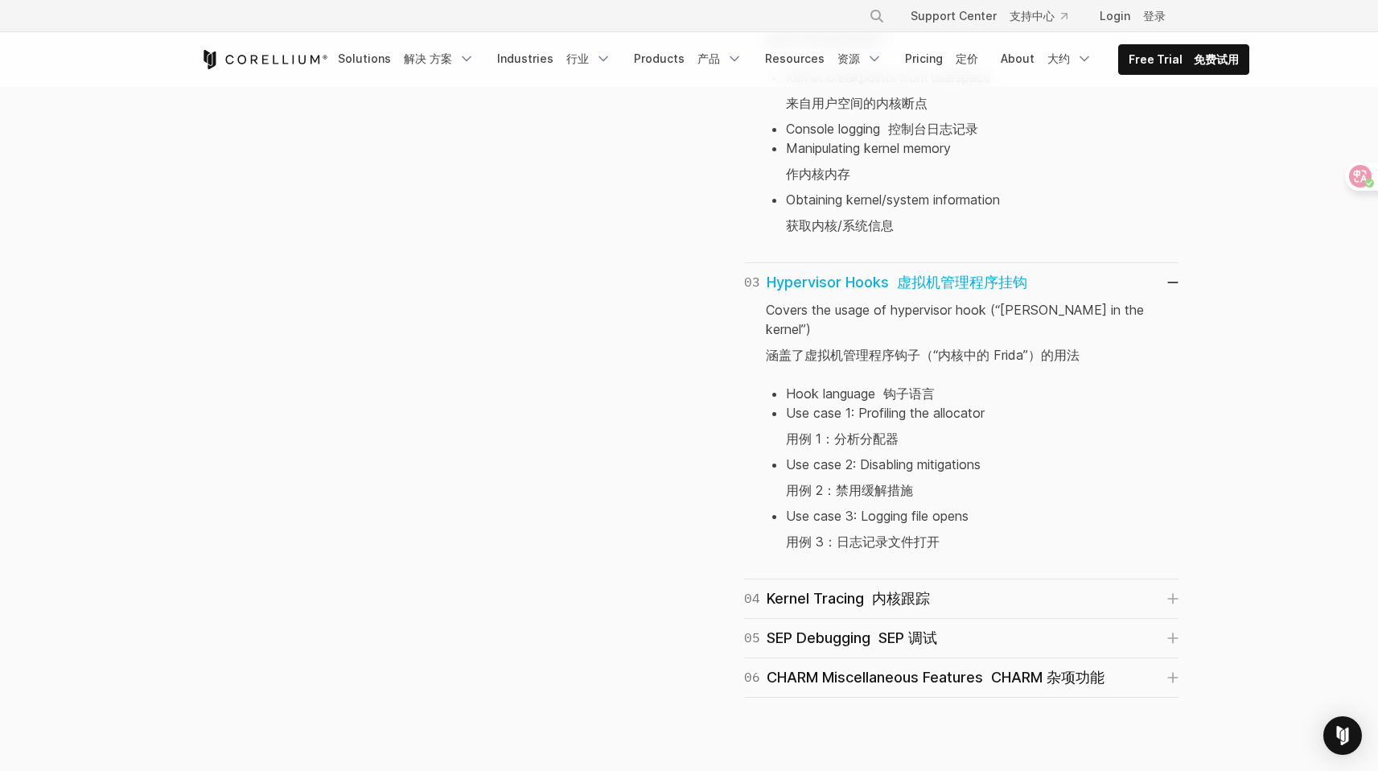
scroll to position [1712, 0]
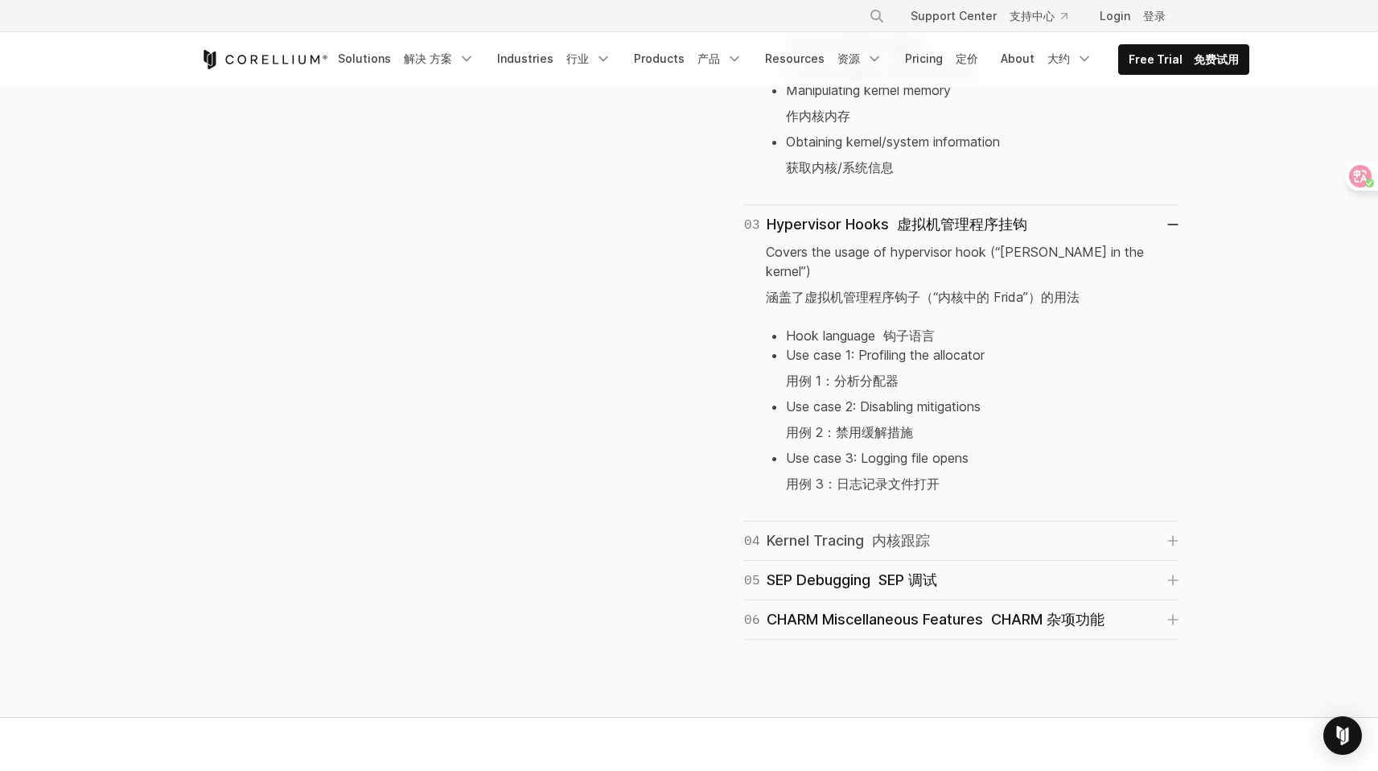
click at [941, 529] on link "04 Kernel Tracing 内核跟踪" at bounding box center [961, 540] width 434 height 23
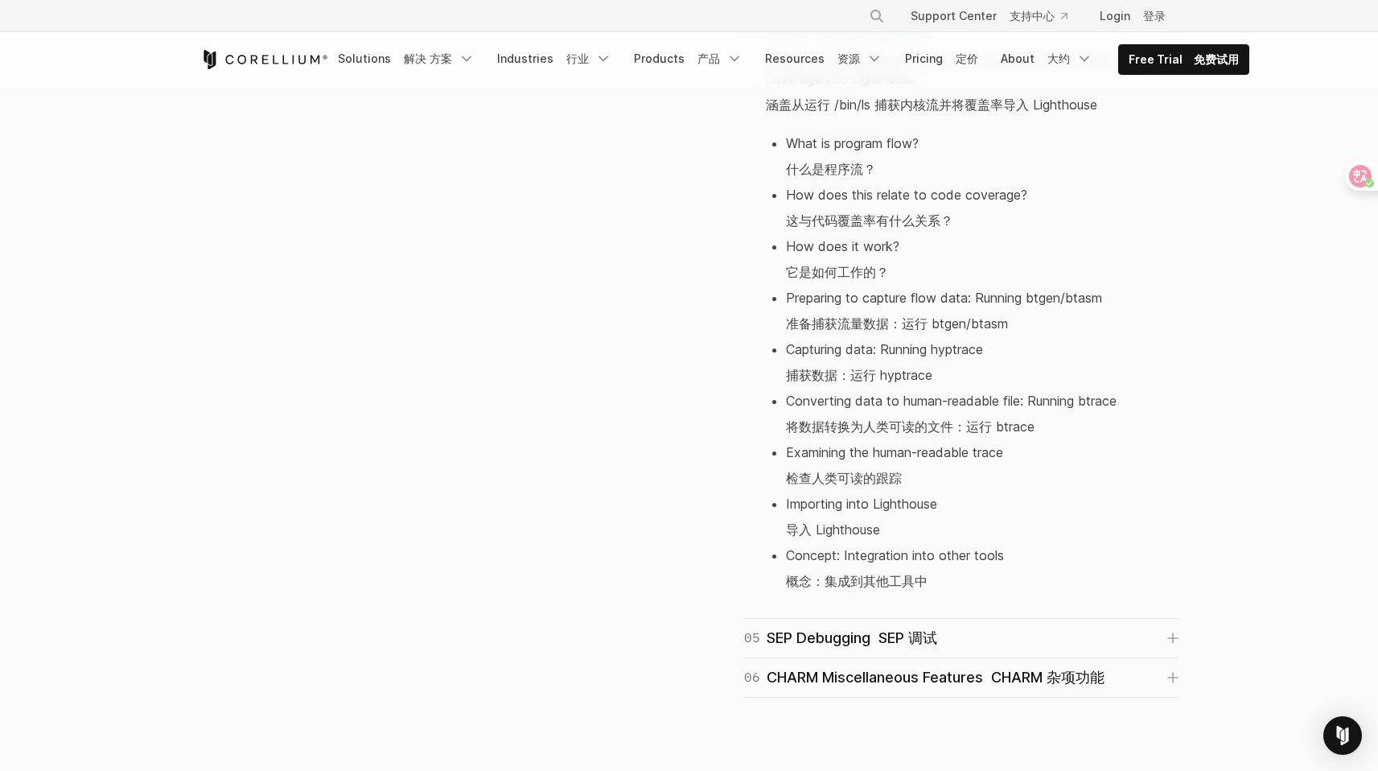
scroll to position [2256, 0]
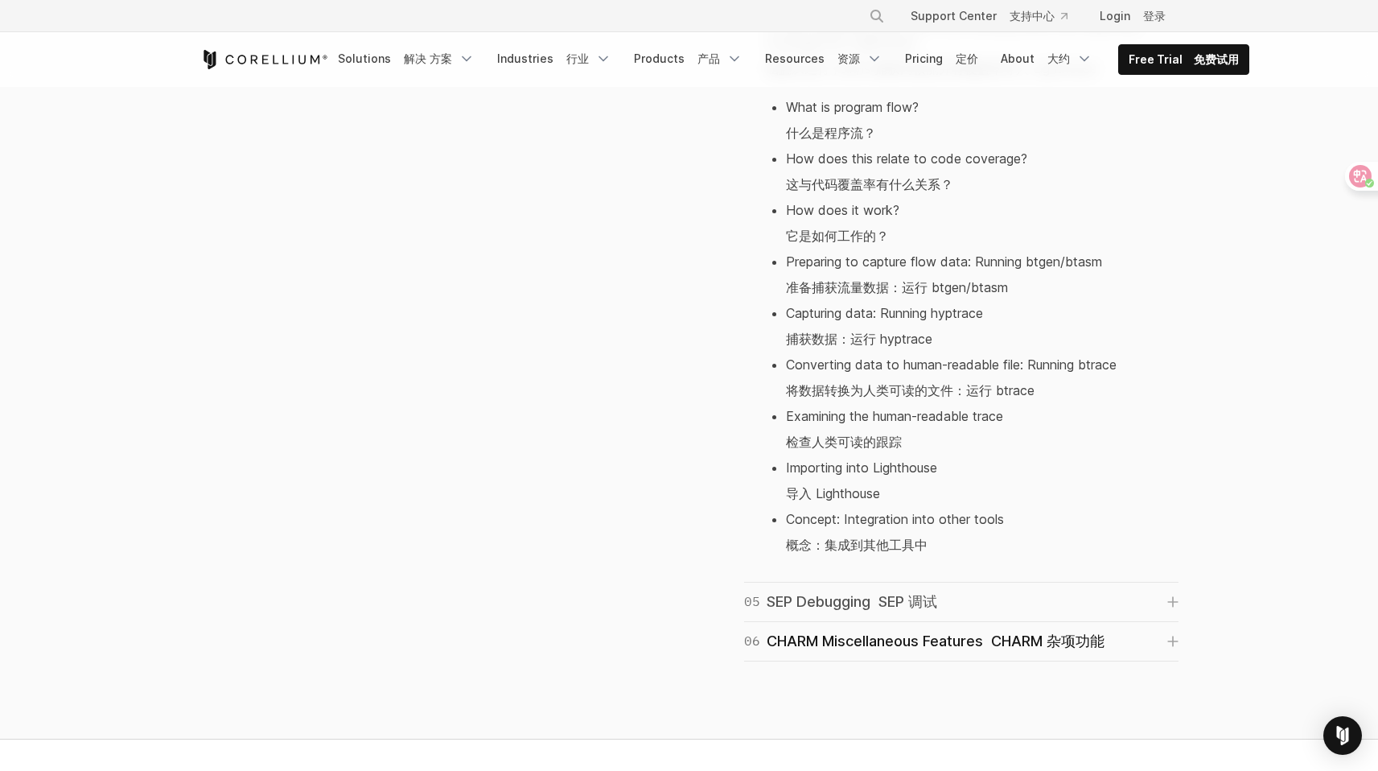
click at [1023, 590] on link "05 SEP Debugging SEP 调试" at bounding box center [961, 601] width 434 height 23
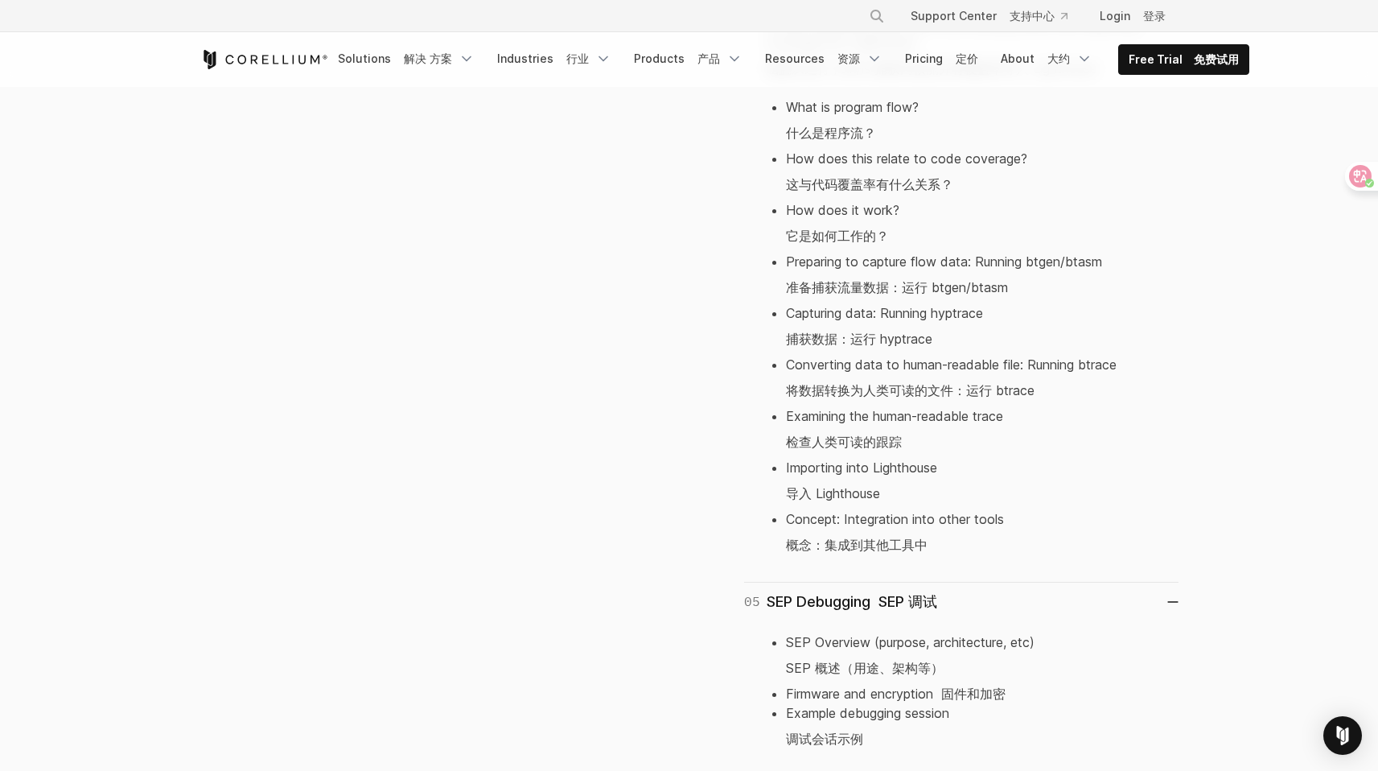
drag, startPoint x: 723, startPoint y: 430, endPoint x: 740, endPoint y: 436, distance: 17.8
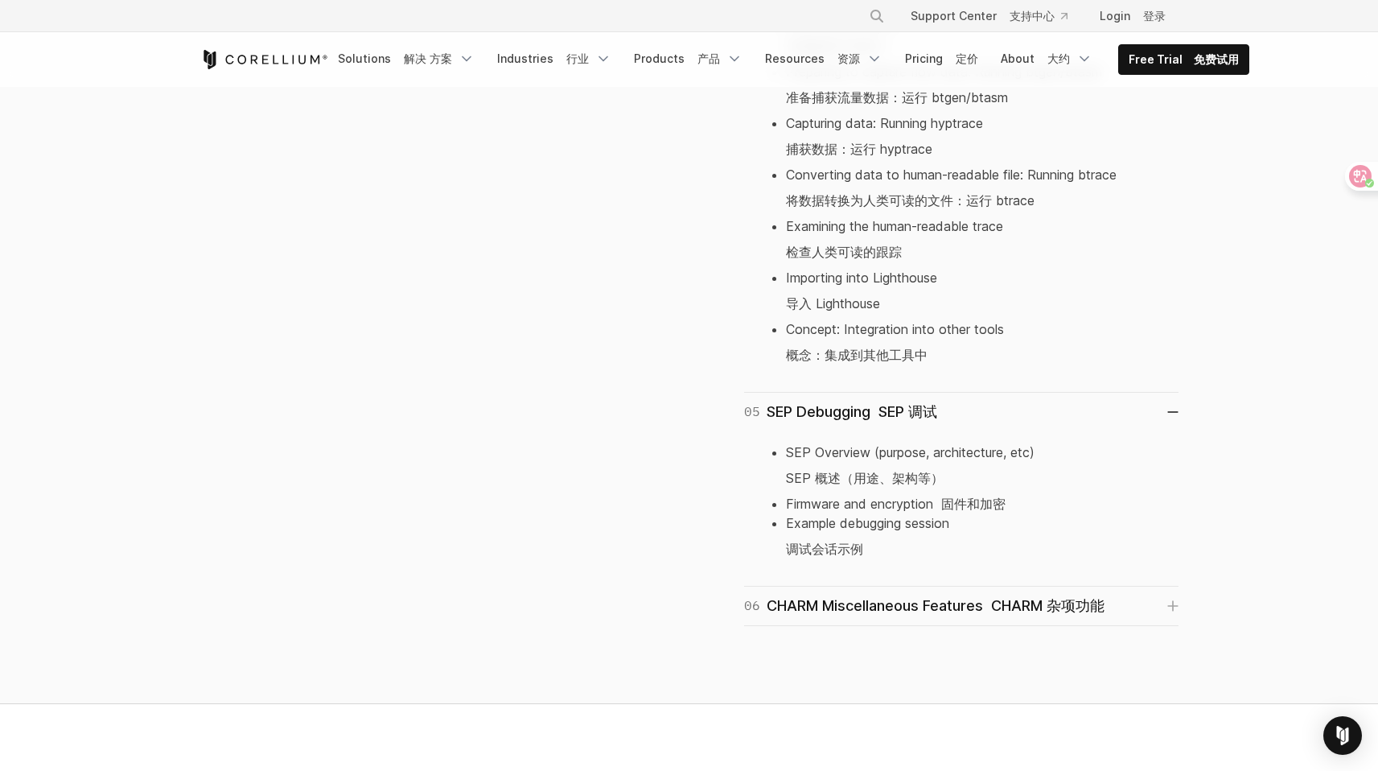
scroll to position [2470, 0]
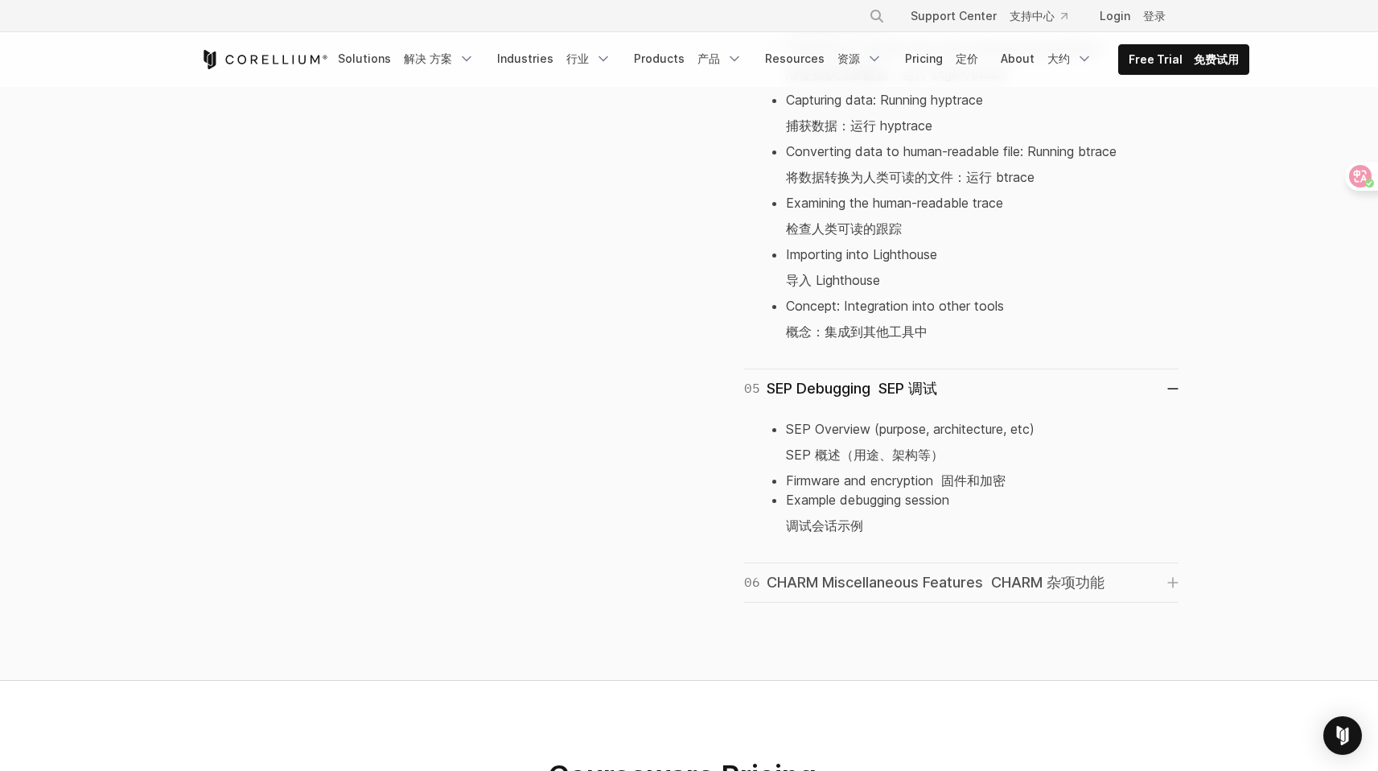
click at [1109, 571] on link "06 CHARM Miscellaneous Features CHARM 杂项功能" at bounding box center [961, 582] width 434 height 23
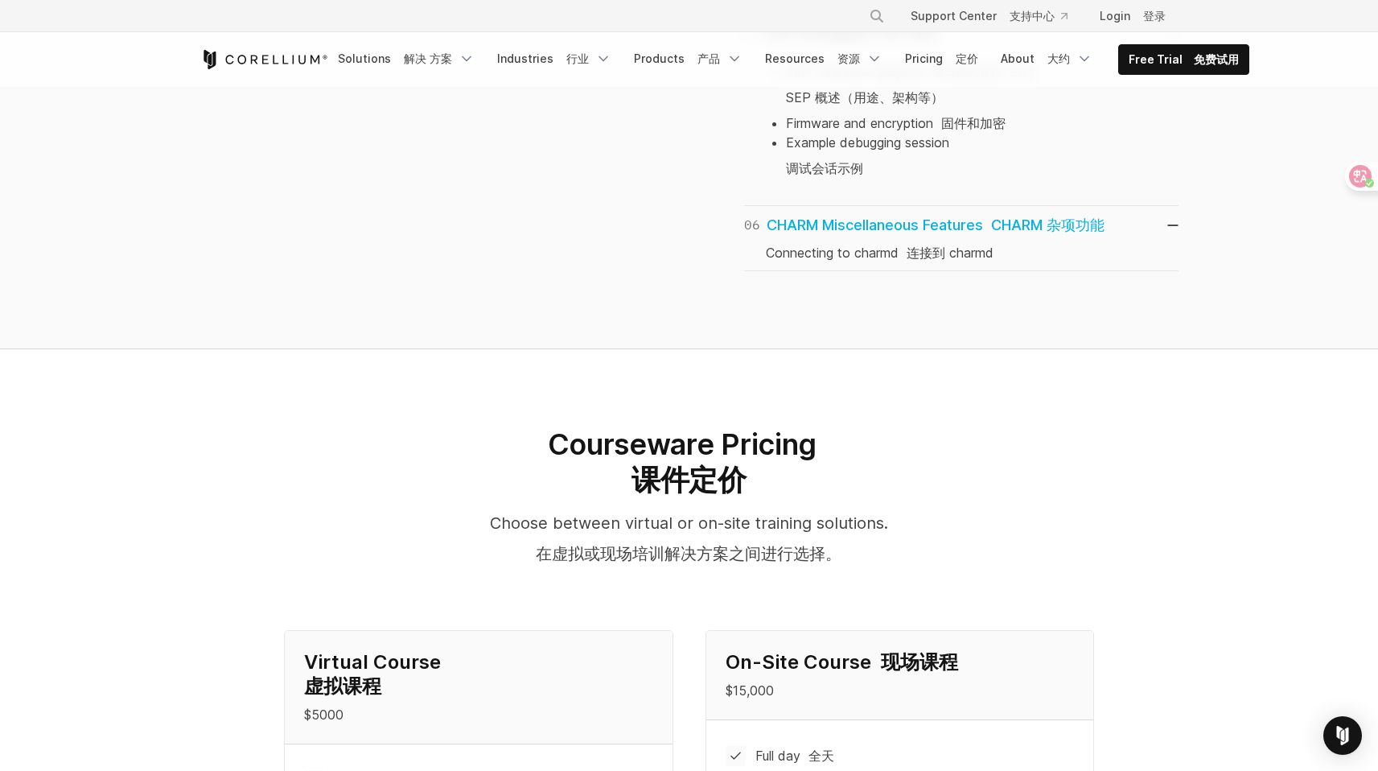
scroll to position [3064, 0]
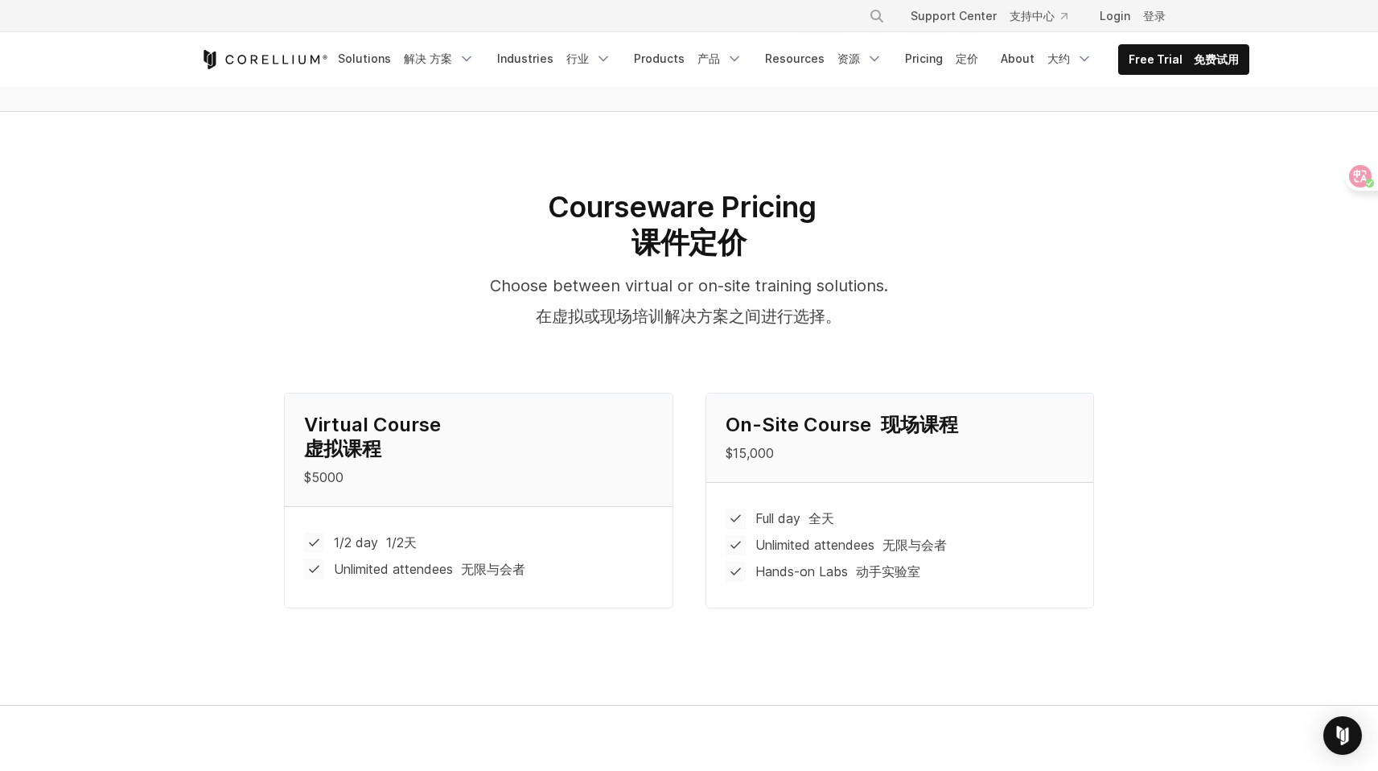
click at [313, 467] on p "$5000" at bounding box center [478, 476] width 348 height 19
click at [315, 467] on p "$5000" at bounding box center [478, 476] width 348 height 19
drag, startPoint x: 410, startPoint y: 452, endPoint x: 508, endPoint y: 476, distance: 101.1
click at [412, 467] on p "$5000" at bounding box center [478, 476] width 348 height 19
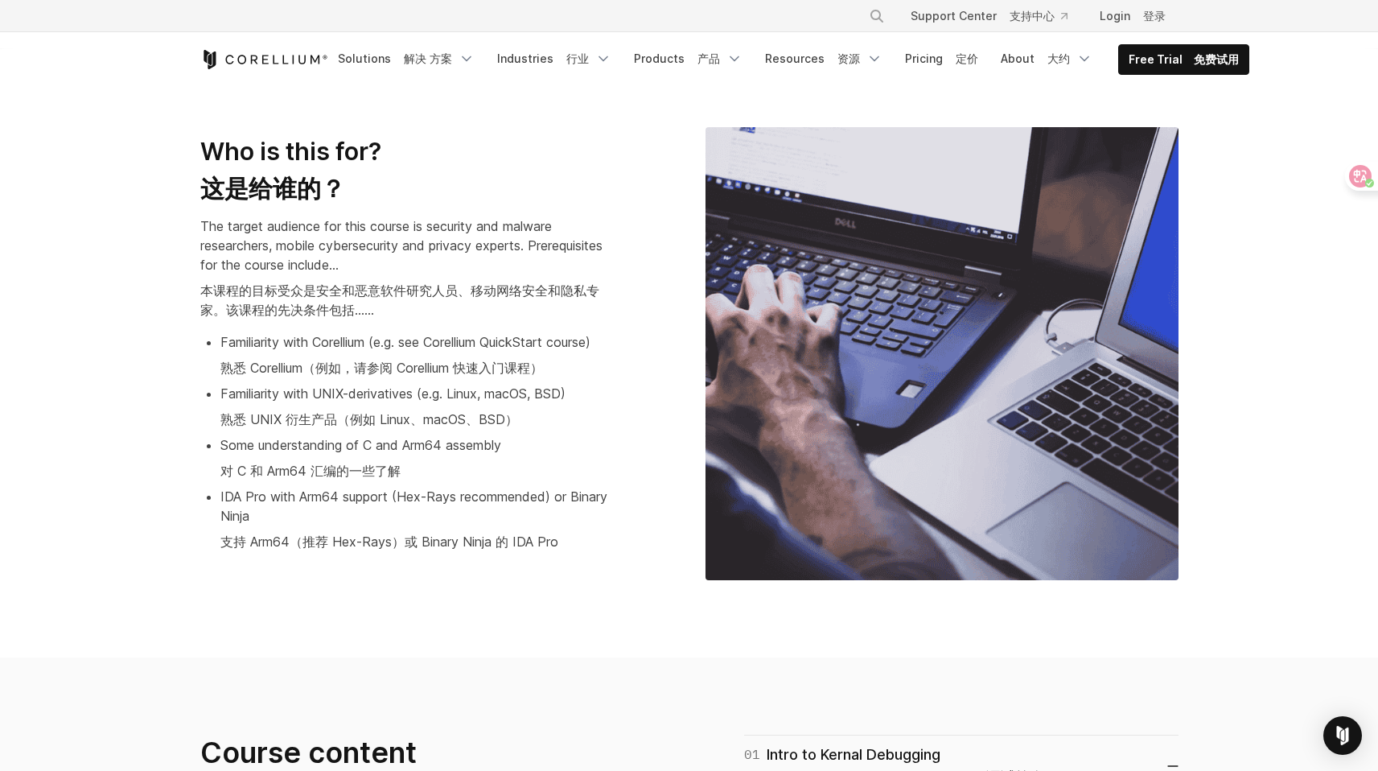
scroll to position [0, 0]
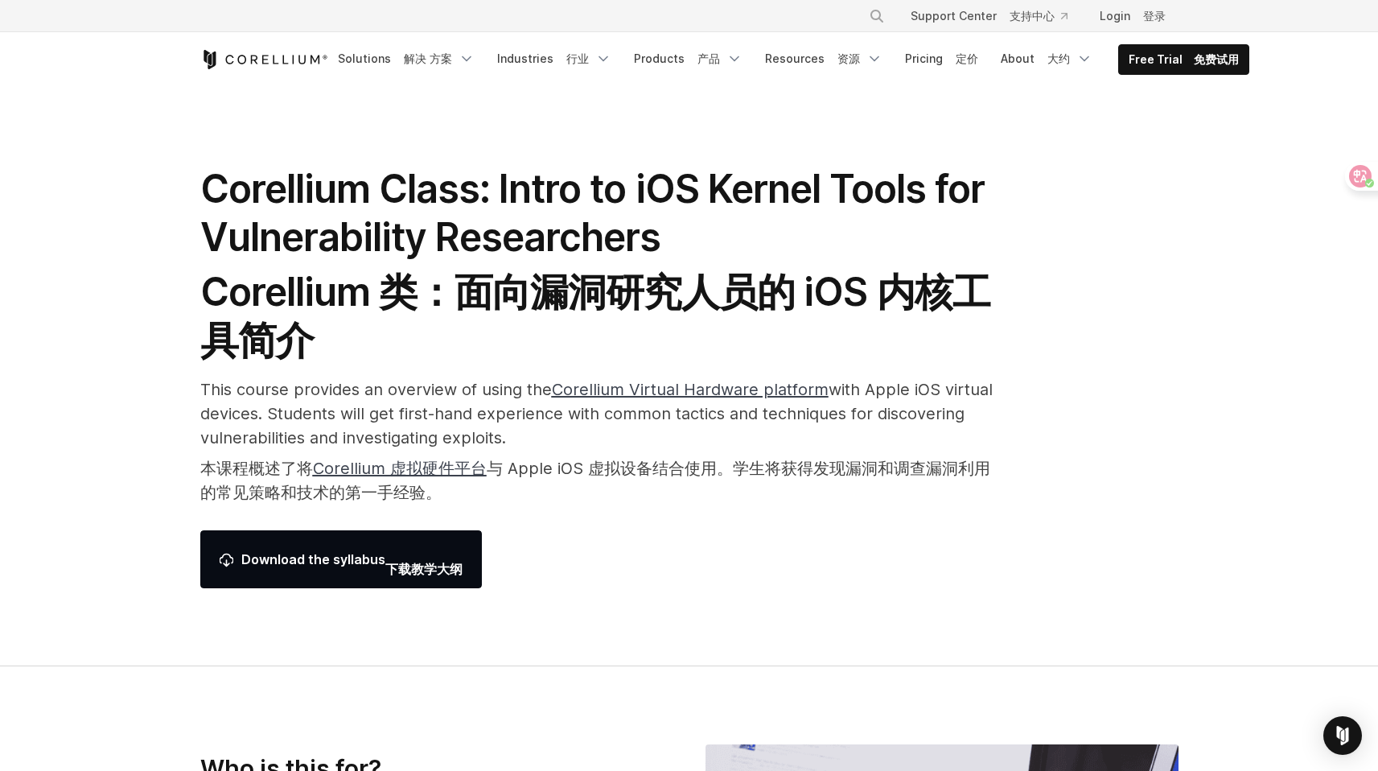
drag, startPoint x: 618, startPoint y: 360, endPoint x: 636, endPoint y: 354, distance: 19.6
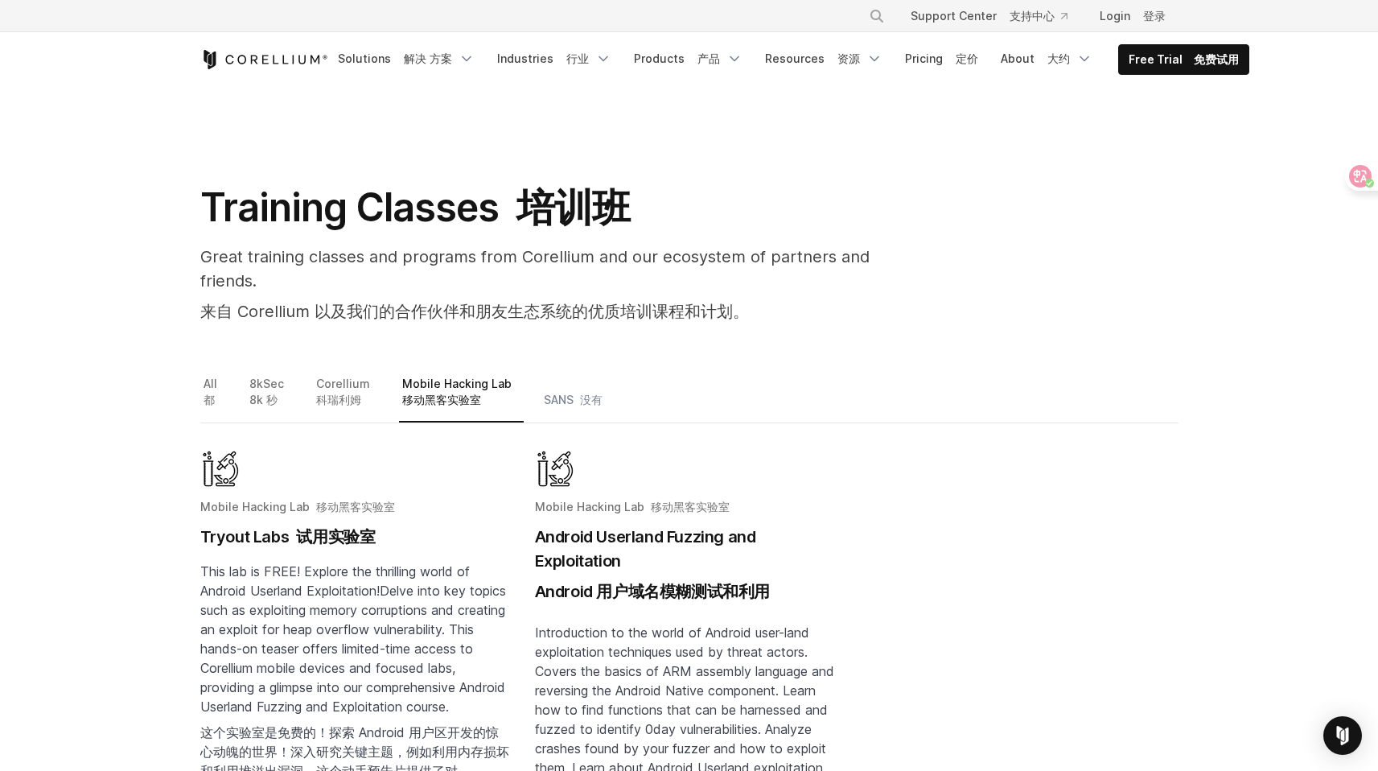
click at [580, 393] on font "没有" at bounding box center [591, 400] width 23 height 14
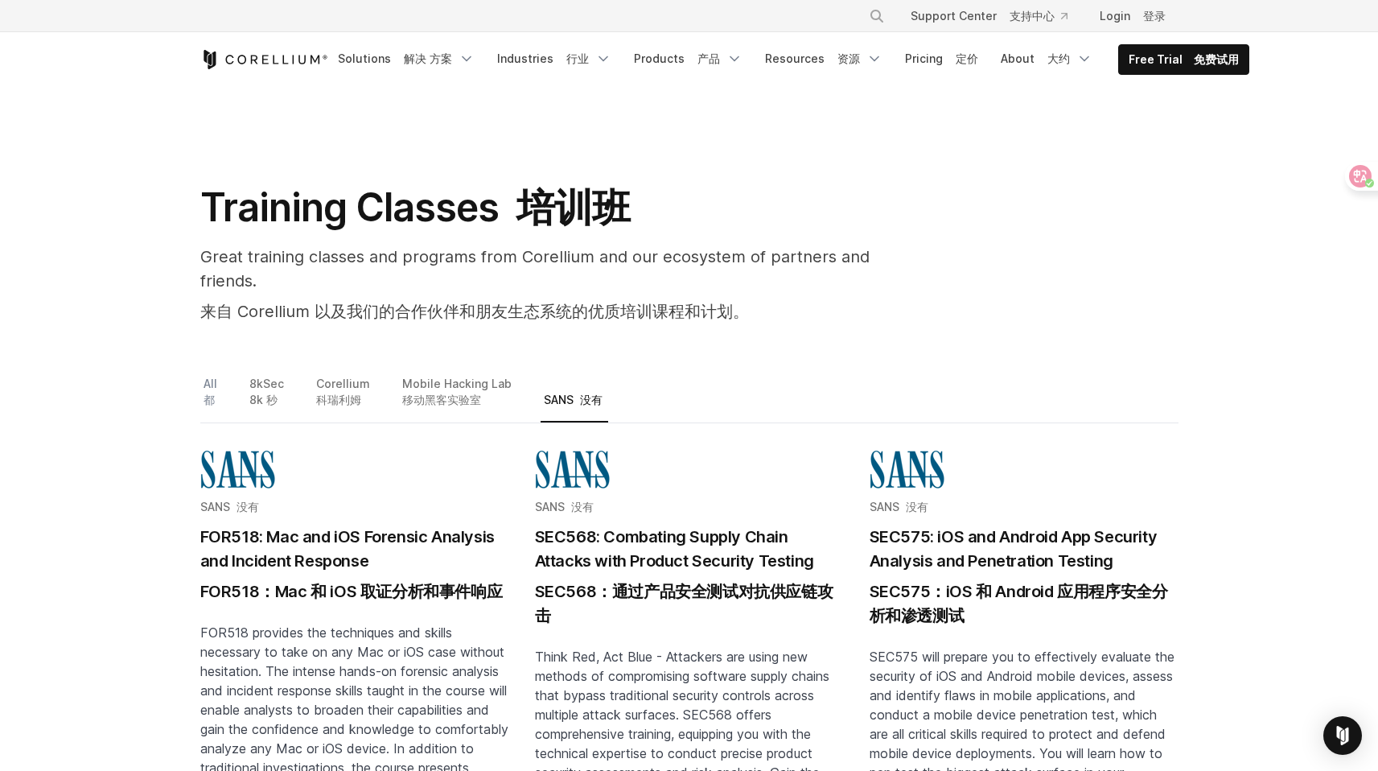
click at [210, 373] on link "All 都" at bounding box center [214, 398] width 29 height 50
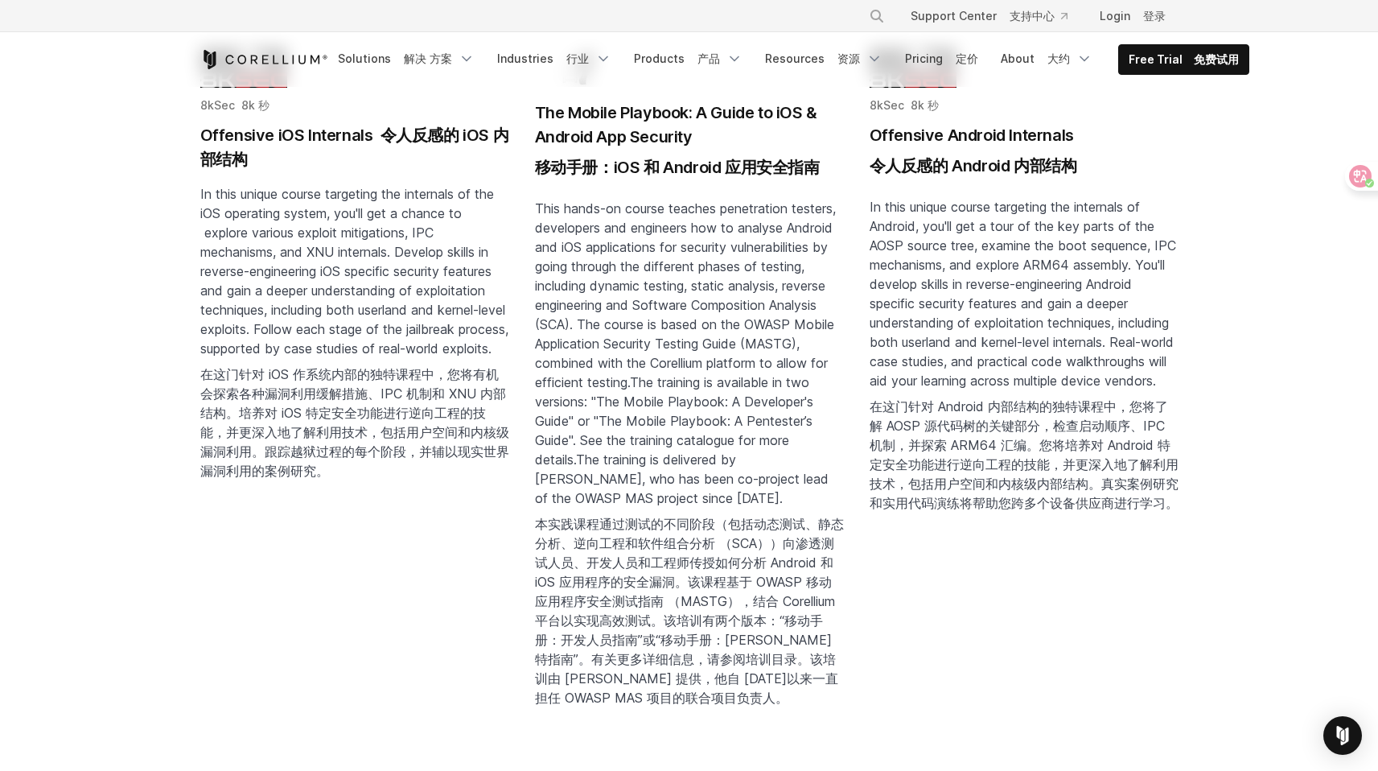
scroll to position [2149, 0]
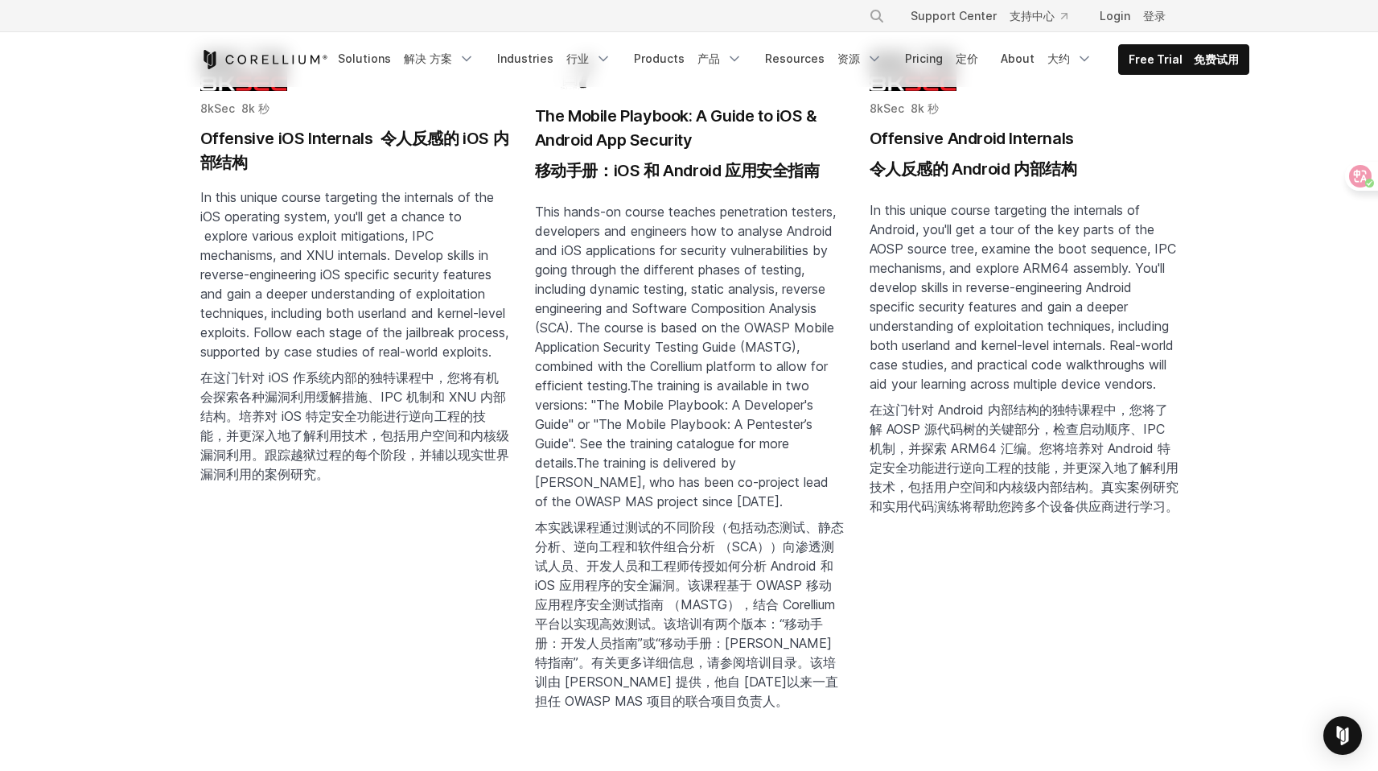
click at [322, 372] on p "In this unique course targeting the internals of the iOS operating system, you'…" at bounding box center [354, 338] width 309 height 302
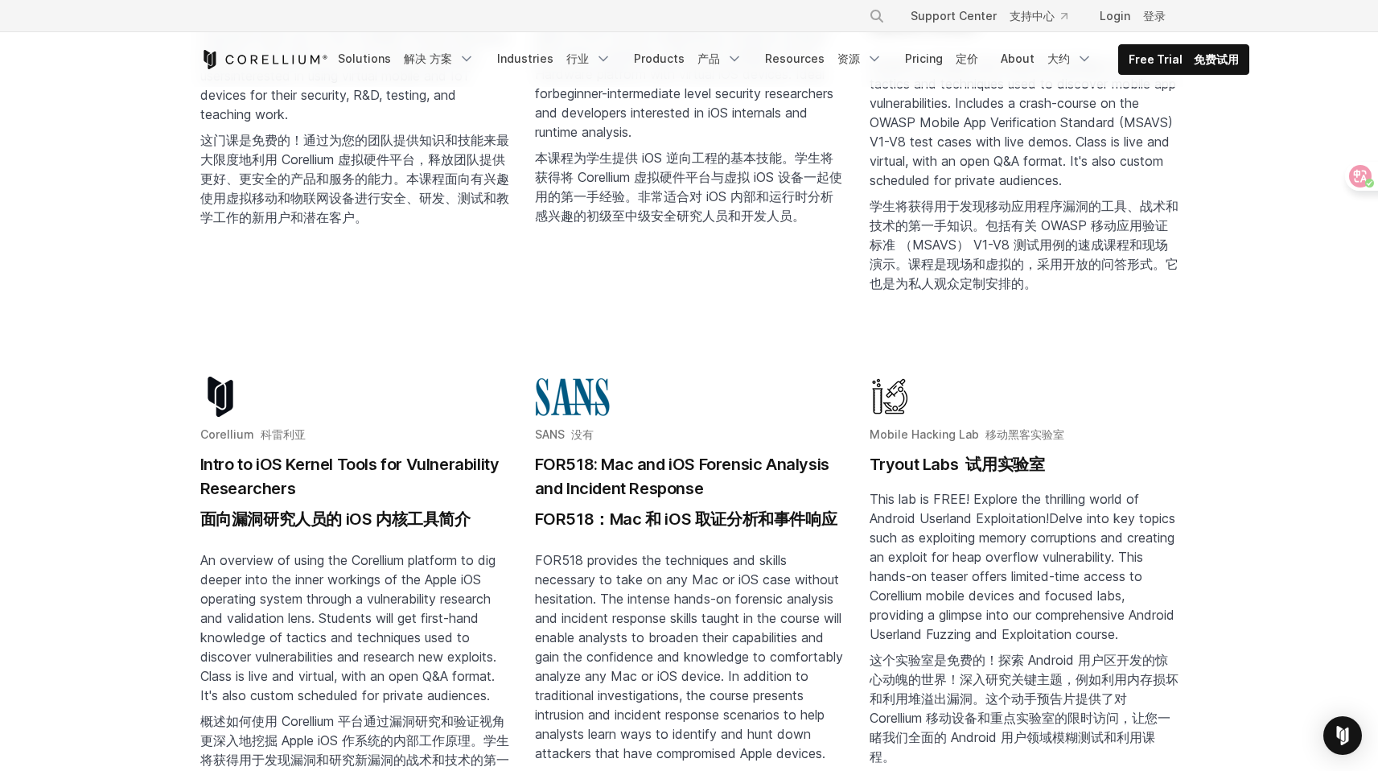
scroll to position [0, 0]
